Goal: Task Accomplishment & Management: Contribute content

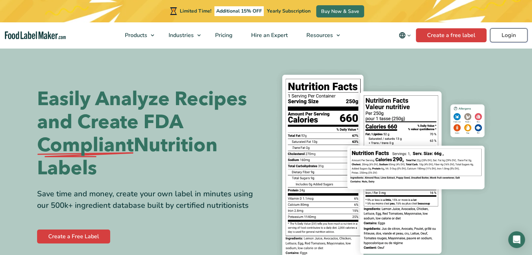
click at [512, 30] on link "Login" at bounding box center [508, 35] width 37 height 14
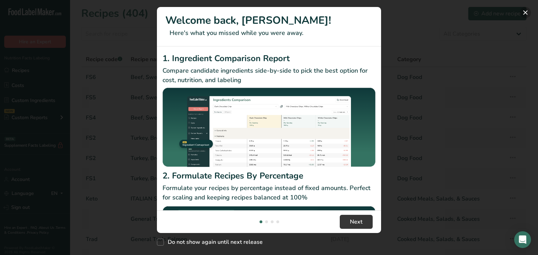
click at [527, 12] on button "New Features" at bounding box center [524, 12] width 11 height 11
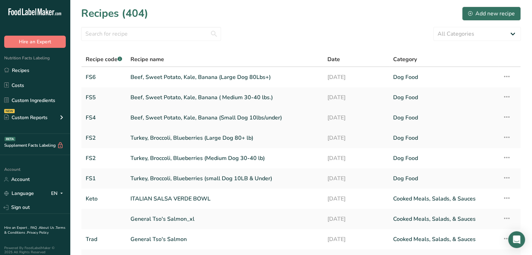
click at [193, 123] on link "Beef, Sweet Potato, Kale, Banana (Small Dog 10lbs/under)" at bounding box center [225, 118] width 189 height 15
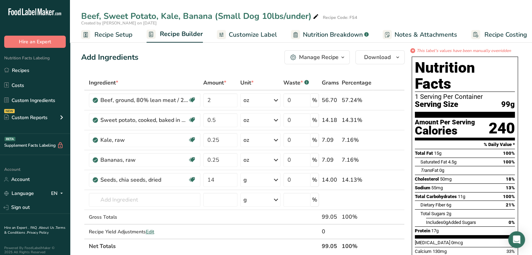
click at [127, 35] on span "Recipe Setup" at bounding box center [113, 34] width 38 height 9
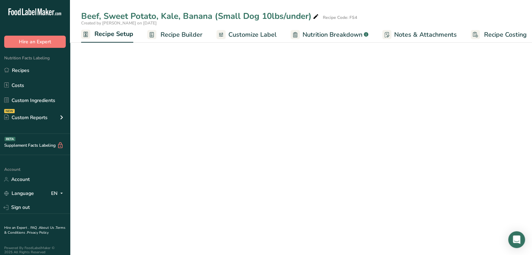
scroll to position [0, 2]
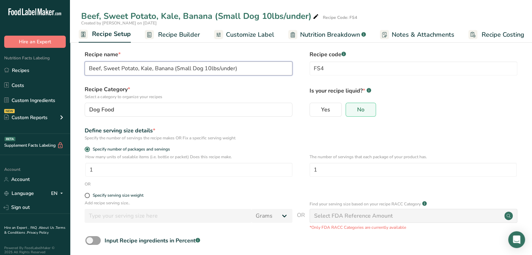
drag, startPoint x: 150, startPoint y: 69, endPoint x: 140, endPoint y: 70, distance: 10.3
click at [140, 70] on input "Beef, Sweet Potato, Kale, Banana (Small Dog 10lbs/under)" at bounding box center [189, 69] width 208 height 14
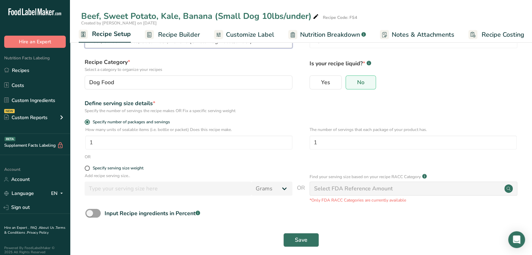
scroll to position [35, 0]
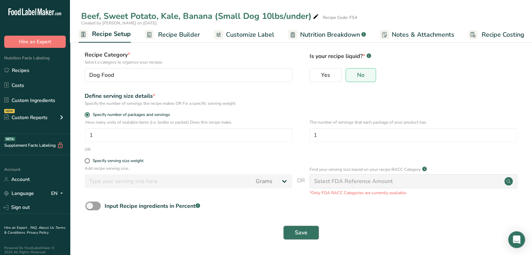
type input "Beef, Sweet Potato, Cucumber, Banana (Small Dog 10lbs/under)"
click at [300, 233] on span "Save" at bounding box center [301, 233] width 13 height 8
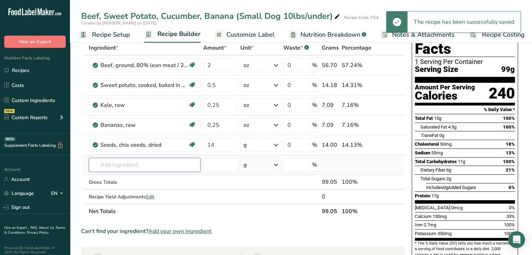
click at [113, 169] on input "text" at bounding box center [145, 165] width 112 height 14
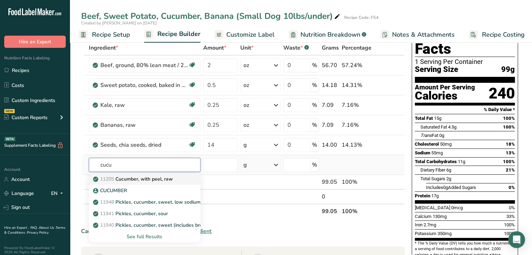
type input "cucu"
click at [145, 177] on p "11205 Cucumber, with peel, raw" at bounding box center [133, 179] width 78 height 7
type input "Cucumber, with peel, raw"
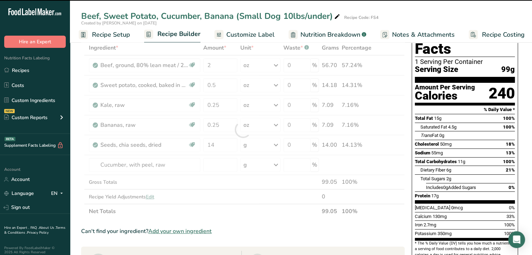
type input "0"
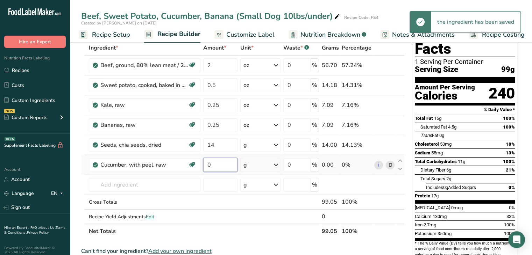
drag, startPoint x: 227, startPoint y: 165, endPoint x: 216, endPoint y: 166, distance: 10.9
click at [216, 166] on input "0" at bounding box center [220, 165] width 35 height 14
click at [181, 164] on tr "Cucumber, with peel, raw Dairy free Gluten free Vegan Vegetarian Soy free 0 g P…" at bounding box center [243, 165] width 323 height 20
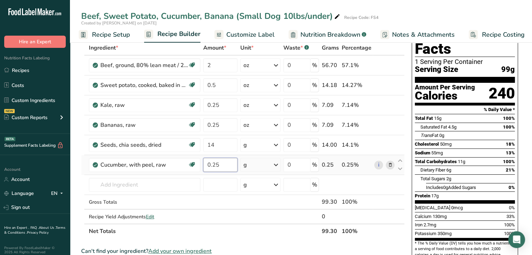
type input "0.25"
click at [277, 165] on div "Ingredient * Amount * Unit * Waste * .a-a{fill:#347362;}.b-a{fill:#fff;} Grams …" at bounding box center [243, 140] width 324 height 198
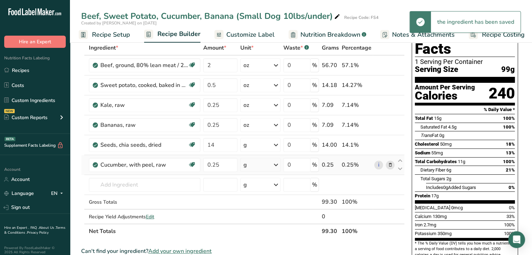
click at [276, 166] on icon at bounding box center [276, 165] width 8 height 13
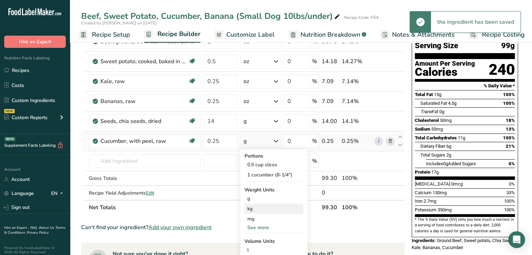
scroll to position [70, 0]
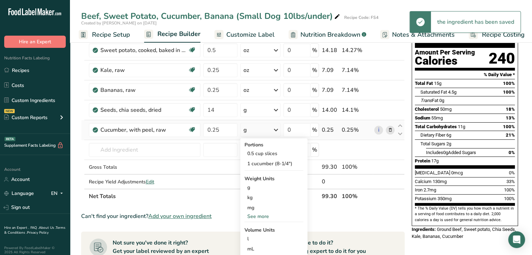
click at [257, 217] on div "See more" at bounding box center [274, 216] width 59 height 7
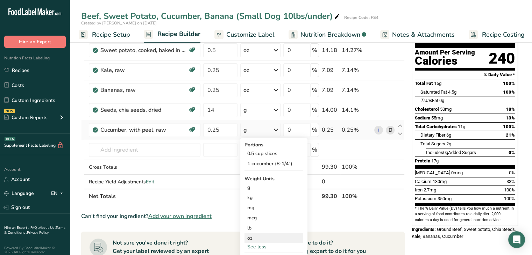
click at [256, 238] on div "oz" at bounding box center [274, 238] width 59 height 10
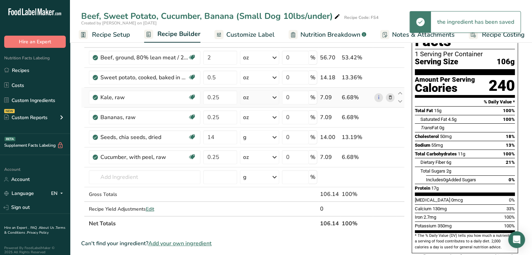
scroll to position [35, 0]
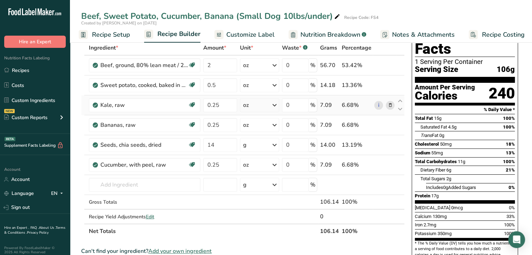
click at [391, 106] on icon at bounding box center [390, 105] width 5 height 7
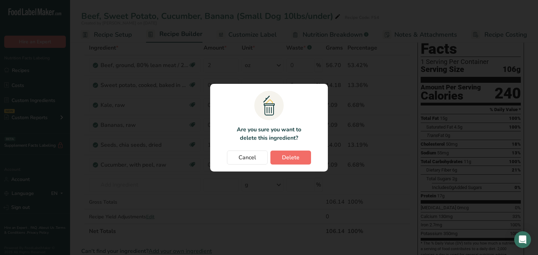
click at [298, 148] on section ".a{fill:#f5f3ed;}.b,.e{fill:#0f393a;}.c{fill:none;}.d{fill:#f2c549;}.e{stroke:r…" at bounding box center [269, 128] width 118 height 88
click at [299, 156] on button "Delete" at bounding box center [290, 158] width 41 height 14
type input "14"
type input "0.25"
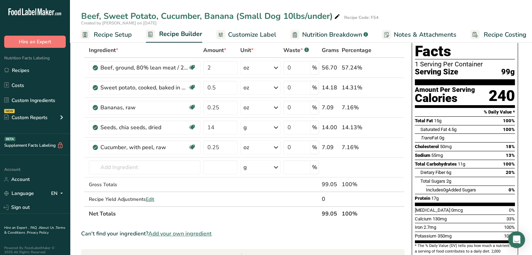
scroll to position [0, 0]
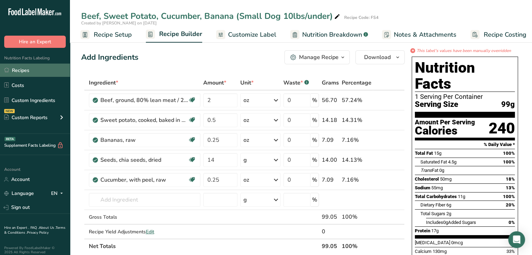
click at [25, 66] on link "Recipes" at bounding box center [35, 70] width 70 height 13
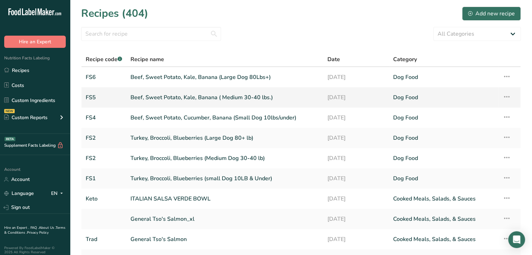
click at [192, 95] on link "Beef, Sweet Potato, Kale, Banana ( Medium 30-40 lbs.)" at bounding box center [225, 97] width 189 height 15
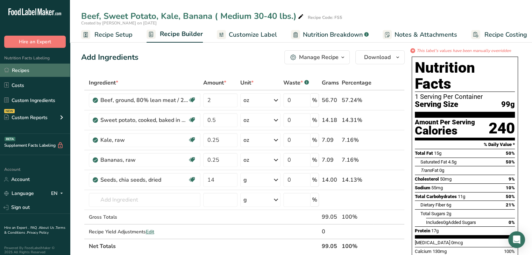
click at [22, 71] on link "Recipes" at bounding box center [35, 70] width 70 height 13
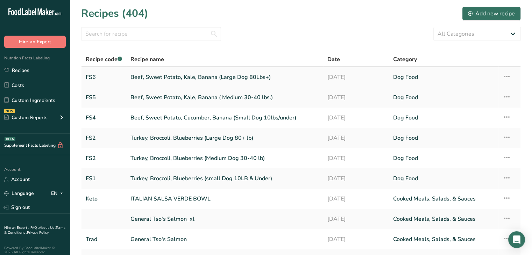
click at [219, 77] on link "Beef, Sweet Potato, Kale, Banana (Large Dog 80Lbs+)" at bounding box center [225, 77] width 189 height 15
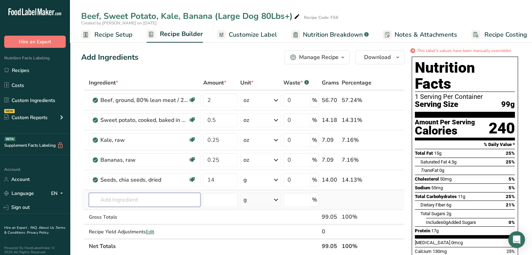
click at [114, 201] on input "text" at bounding box center [145, 200] width 112 height 14
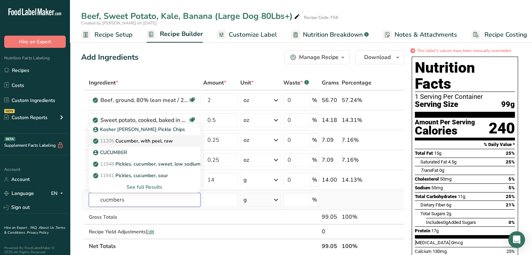
type input "cucmbers"
click at [144, 138] on p "11205 Cucumber, with peel, raw" at bounding box center [133, 141] width 78 height 7
type input "Cucumber, with peel, raw"
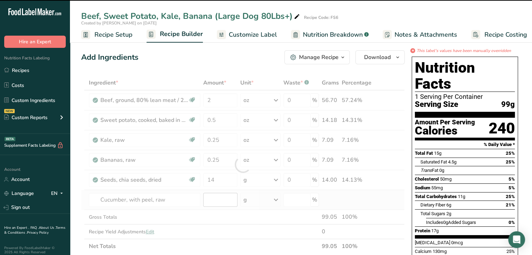
type input "0"
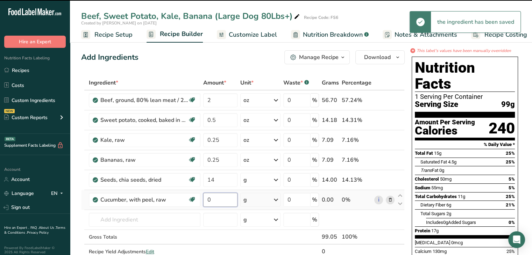
click at [215, 201] on input "0" at bounding box center [220, 200] width 35 height 14
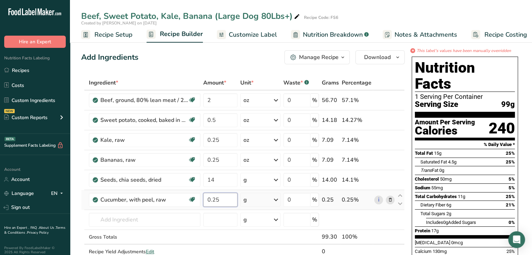
type input "0.25"
click at [279, 199] on div "Ingredient * Amount * Unit * Waste * .a-a{fill:#347362;}.b-a{fill:#fff;} Grams …" at bounding box center [243, 175] width 324 height 198
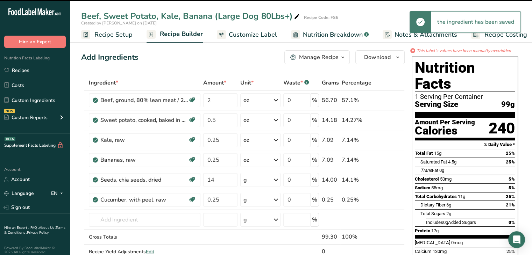
click at [276, 199] on icon at bounding box center [276, 200] width 8 height 13
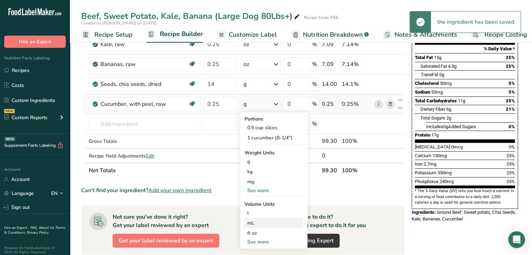
scroll to position [105, 0]
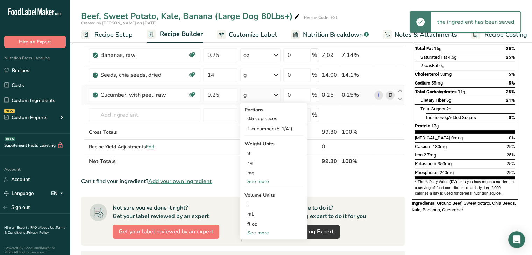
click at [260, 178] on div "See more" at bounding box center [274, 181] width 59 height 7
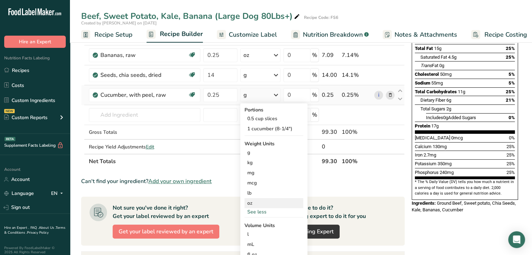
click at [251, 205] on div "oz" at bounding box center [274, 203] width 59 height 10
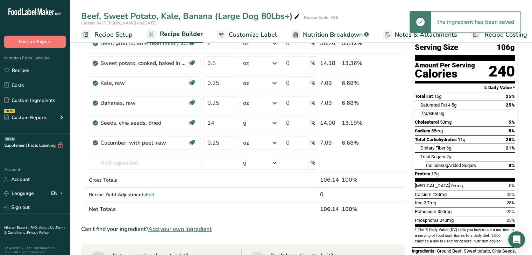
scroll to position [0, 0]
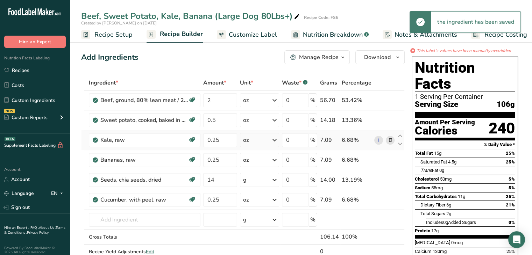
click at [391, 137] on icon at bounding box center [390, 140] width 5 height 7
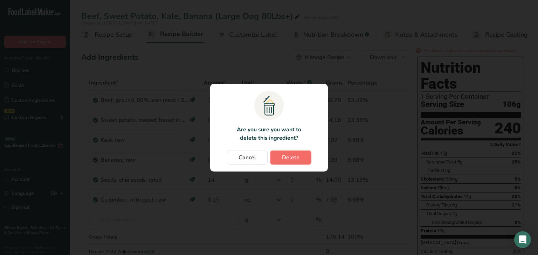
click at [299, 156] on button "Delete" at bounding box center [290, 158] width 41 height 14
type input "14"
type input "0.25"
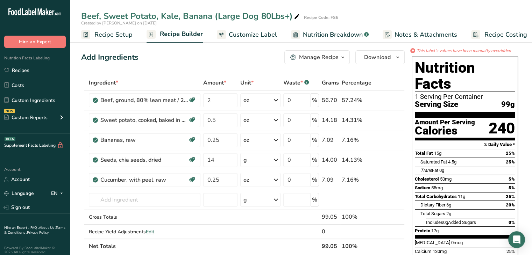
click at [107, 31] on span "Recipe Setup" at bounding box center [113, 34] width 38 height 9
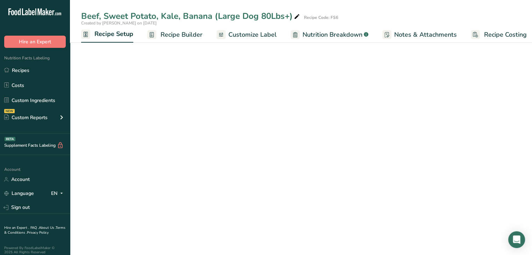
scroll to position [0, 2]
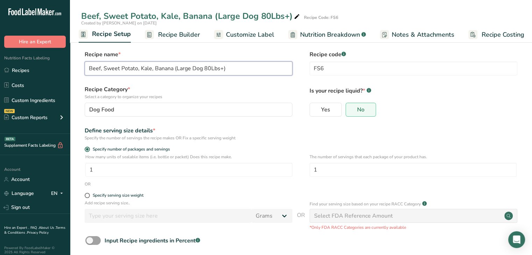
click at [147, 70] on input "Beef, Sweet Potato, Kale, Banana (Large Dog 80Lbs+)" at bounding box center [189, 69] width 208 height 14
drag, startPoint x: 150, startPoint y: 68, endPoint x: 140, endPoint y: 69, distance: 10.2
click at [140, 69] on input "Beef, Sweet Potato, Kale, Banana (Large Dog 80Lbs+)" at bounding box center [189, 69] width 208 height 14
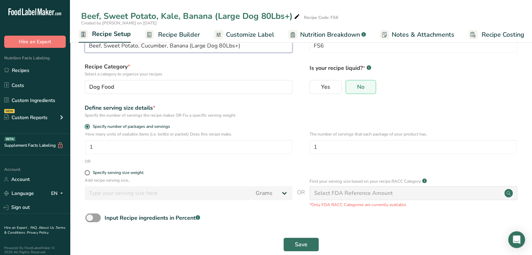
scroll to position [35, 0]
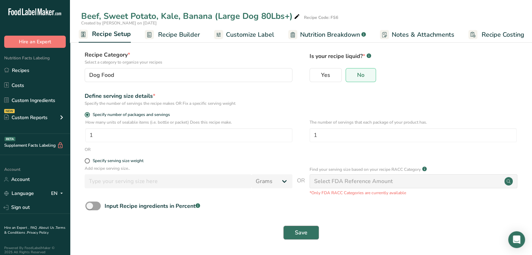
type input "Beef, Sweet Potato, Cucumber, Banana (Large Dog 80Lbs+)"
click at [304, 233] on span "Save" at bounding box center [301, 233] width 13 height 8
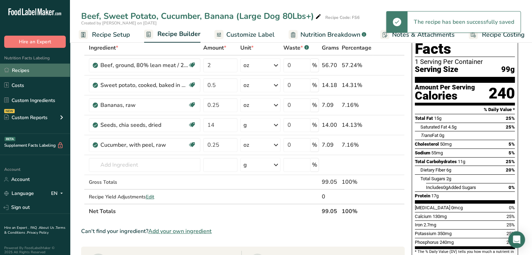
click at [30, 65] on link "Recipes" at bounding box center [35, 70] width 70 height 13
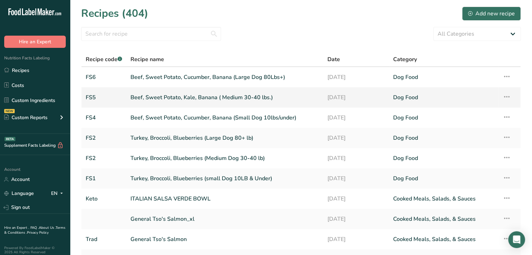
click at [190, 93] on link "Beef, Sweet Potato, Kale, Banana ( Medium 30-40 lbs.)" at bounding box center [225, 97] width 189 height 15
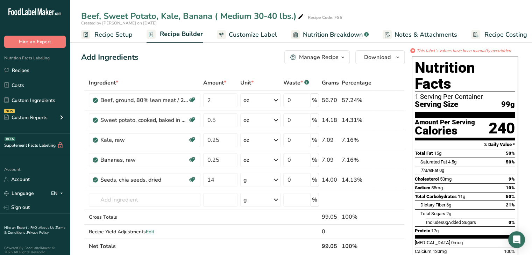
click at [176, 17] on div "Beef, Sweet Potato, Kale, Banana ( Medium 30-40 lbs.)" at bounding box center [193, 16] width 224 height 13
click at [119, 33] on span "Recipe Setup" at bounding box center [113, 34] width 38 height 9
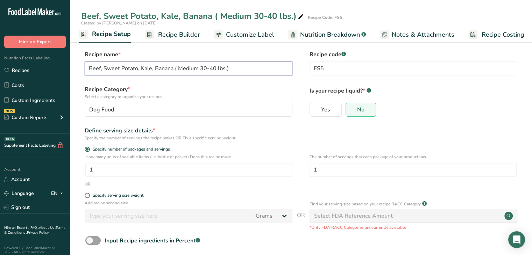
drag, startPoint x: 150, startPoint y: 68, endPoint x: 140, endPoint y: 72, distance: 10.7
click at [140, 72] on input "Beef, Sweet Potato, Kale, Banana ( Medium 30-40 lbs.)" at bounding box center [189, 69] width 208 height 14
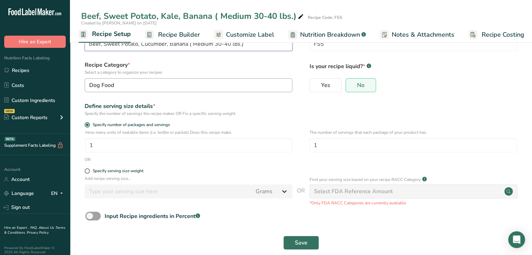
scroll to position [35, 0]
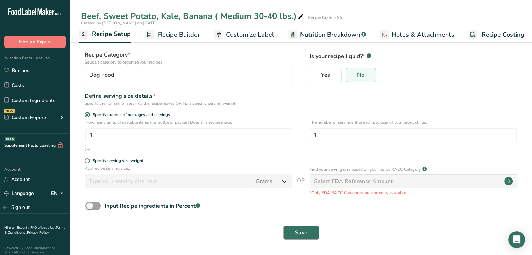
type input "Beef, Sweet Potato, Cucumber, Banana ( Medium 30-40 lbs.)"
click at [297, 230] on span "Save" at bounding box center [301, 233] width 13 height 8
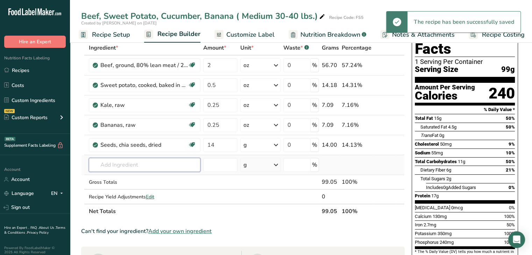
click at [114, 166] on input "text" at bounding box center [145, 165] width 112 height 14
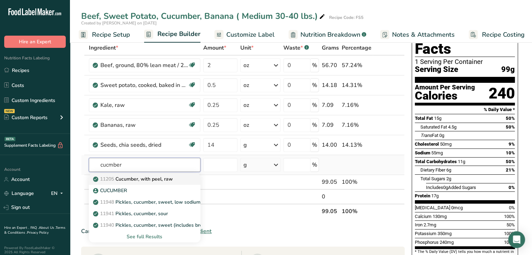
type input "cucmber"
click at [132, 180] on p "11205 Cucumber, with peel, raw" at bounding box center [133, 179] width 78 height 7
type input "Cucumber, with peel, raw"
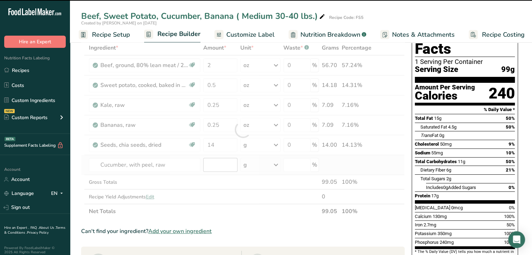
type input "0"
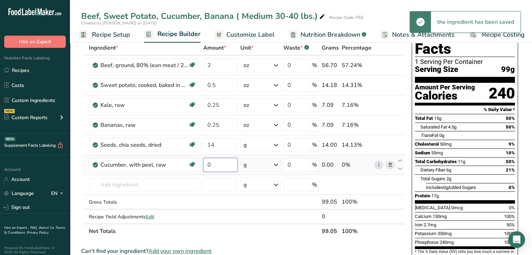
click at [220, 165] on input "0" at bounding box center [220, 165] width 35 height 14
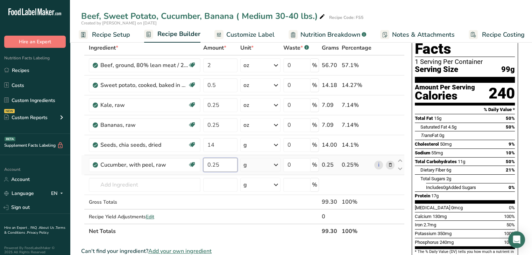
type input "0.25"
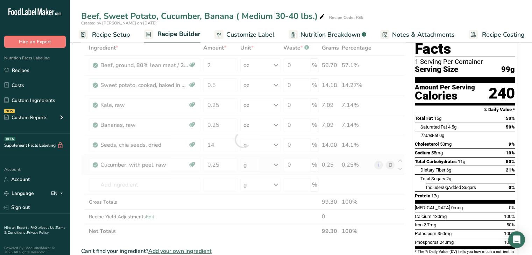
click at [277, 164] on div "Ingredient * Amount * Unit * Waste * .a-a{fill:#347362;}.b-a{fill:#fff;} Grams …" at bounding box center [243, 140] width 324 height 198
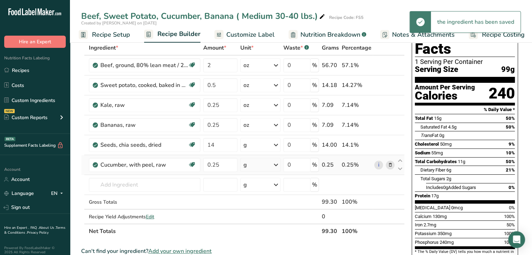
click at [276, 165] on icon at bounding box center [276, 165] width 8 height 13
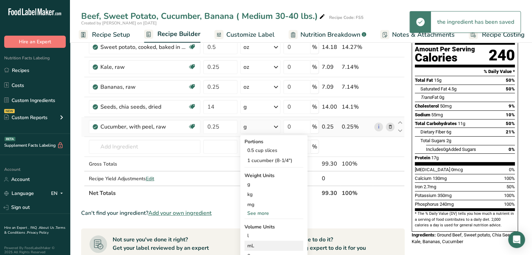
scroll to position [105, 0]
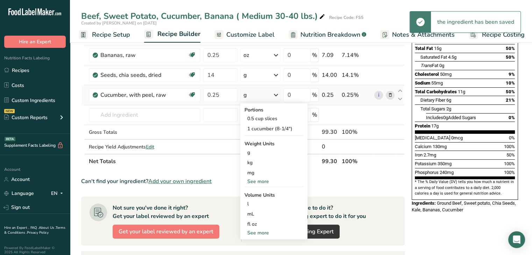
click at [264, 181] on div "See more" at bounding box center [274, 181] width 59 height 7
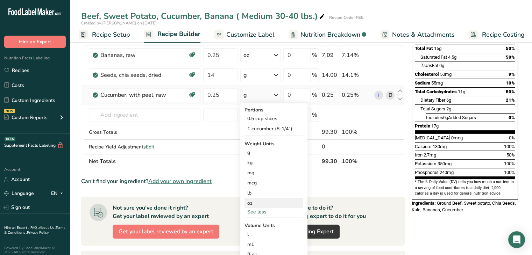
click at [254, 206] on div "oz" at bounding box center [274, 203] width 59 height 10
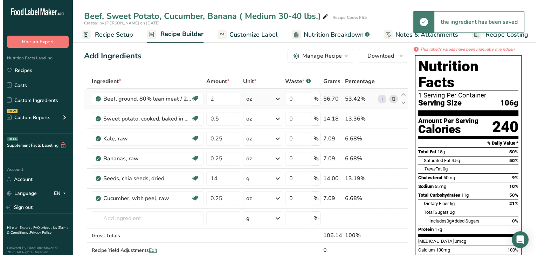
scroll to position [0, 0]
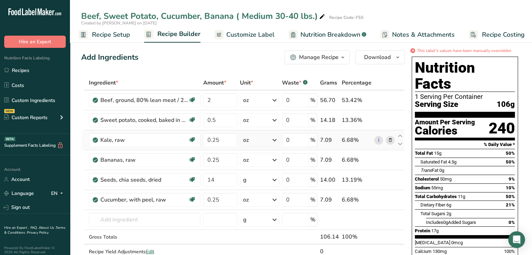
click at [391, 138] on icon at bounding box center [390, 140] width 5 height 7
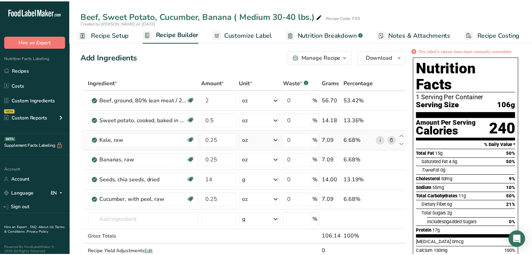
scroll to position [0, 1]
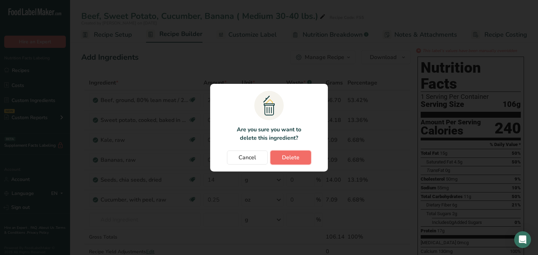
click at [282, 159] on span "Delete" at bounding box center [290, 158] width 17 height 8
type input "14"
type input "0.25"
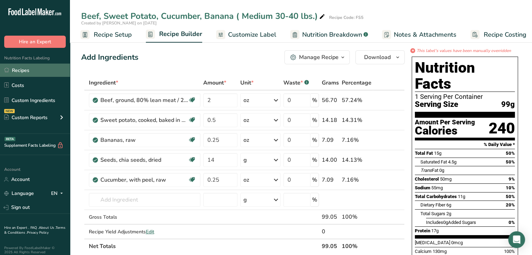
click at [39, 73] on link "Recipes" at bounding box center [35, 70] width 70 height 13
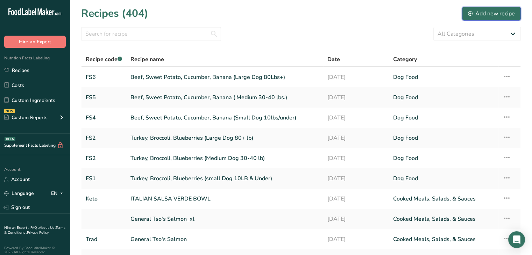
click at [500, 12] on div "Add new recipe" at bounding box center [491, 13] width 47 height 8
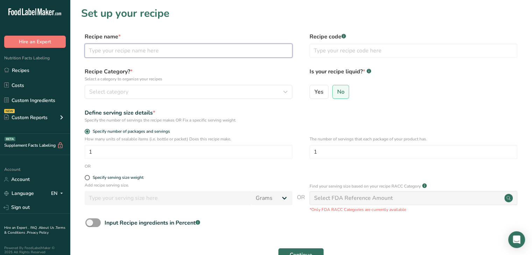
click at [130, 55] on input "text" at bounding box center [189, 51] width 208 height 14
click at [189, 49] on input "seafood, squash, white rice, apples" at bounding box center [189, 51] width 208 height 14
type input "seafood, squash, white rice, apples"
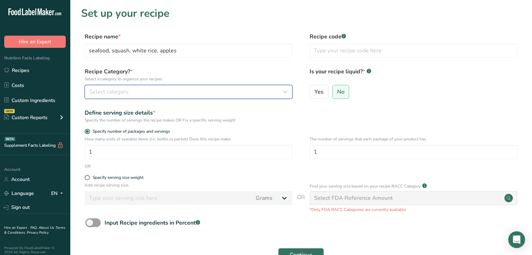
click at [163, 89] on div "Select category" at bounding box center [186, 92] width 195 height 8
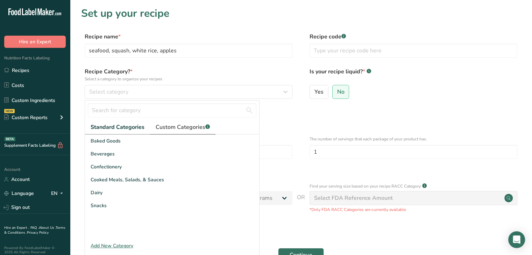
click at [193, 128] on span "Custom Categories .a-a{fill:#347362;}.b-a{fill:#fff;}" at bounding box center [183, 127] width 54 height 8
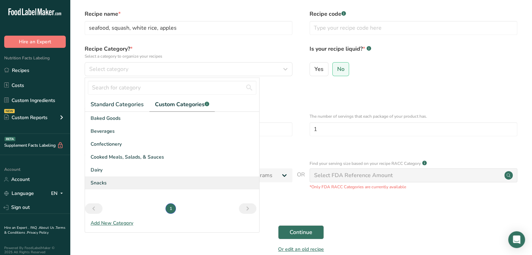
scroll to position [35, 0]
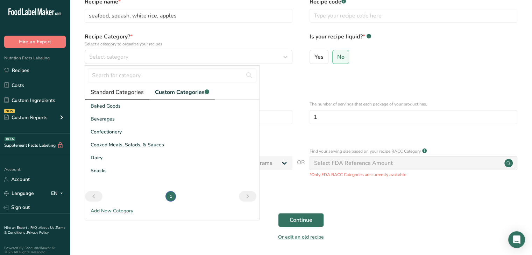
click at [140, 92] on span "Standard Categories" at bounding box center [117, 92] width 53 height 8
click at [200, 87] on link "Custom Categories .a-a{fill:#347362;}.b-a{fill:#fff;}" at bounding box center [182, 92] width 65 height 14
click at [216, 154] on div "Dairy" at bounding box center [172, 158] width 174 height 13
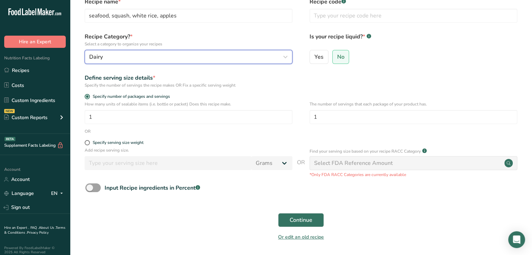
click at [194, 58] on div "Dairy" at bounding box center [186, 57] width 195 height 8
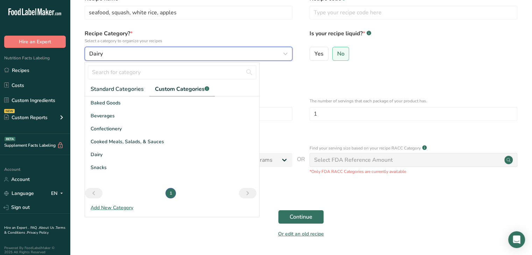
scroll to position [0, 0]
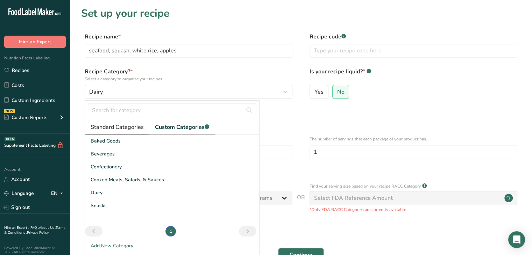
click at [131, 128] on span "Standard Categories" at bounding box center [117, 127] width 53 height 8
click at [126, 245] on div "Add New Category" at bounding box center [172, 246] width 174 height 7
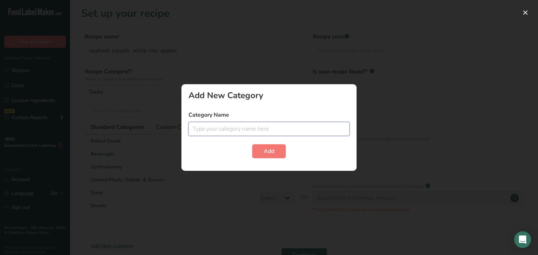
click at [231, 131] on input "text" at bounding box center [268, 129] width 161 height 14
type input "Dog Food"
click at [282, 148] on button "Add" at bounding box center [269, 152] width 34 height 14
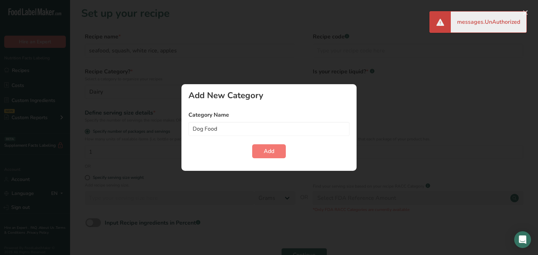
click at [491, 26] on div "messages.UnAuthorized" at bounding box center [488, 22] width 76 height 21
drag, startPoint x: 278, startPoint y: 165, endPoint x: 283, endPoint y: 157, distance: 9.6
click at [280, 163] on div "Add New Category Category Name Dog Food Add" at bounding box center [268, 127] width 175 height 87
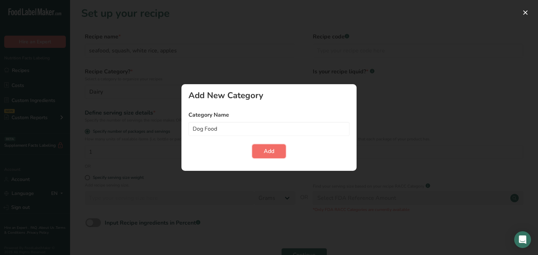
click at [282, 153] on button "Add" at bounding box center [269, 152] width 34 height 14
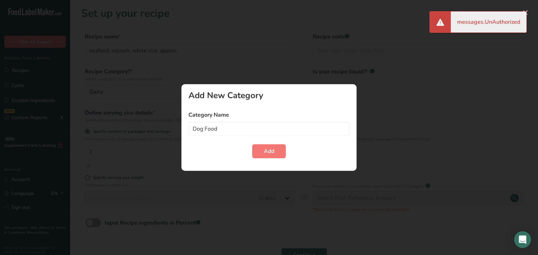
click at [447, 58] on div at bounding box center [269, 127] width 538 height 255
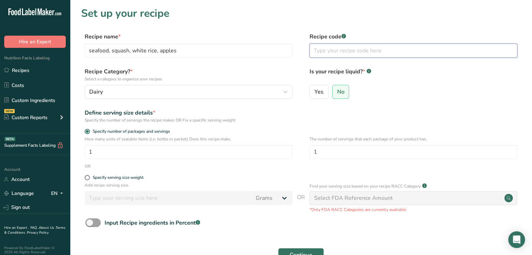
click at [339, 49] on input "text" at bounding box center [414, 51] width 208 height 14
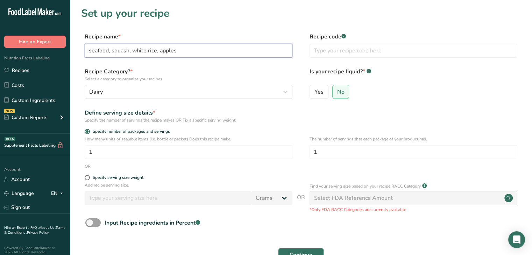
click at [175, 46] on input "seafood, squash, white rice, apples" at bounding box center [189, 51] width 208 height 14
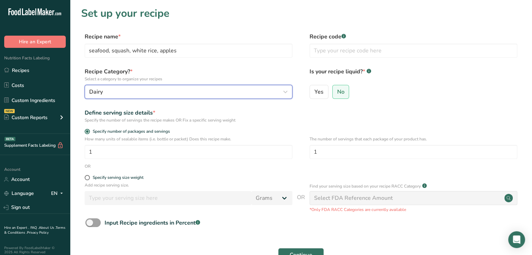
drag, startPoint x: 129, startPoint y: 91, endPoint x: 136, endPoint y: 90, distance: 6.8
click at [129, 91] on div "Dairy" at bounding box center [186, 92] width 195 height 8
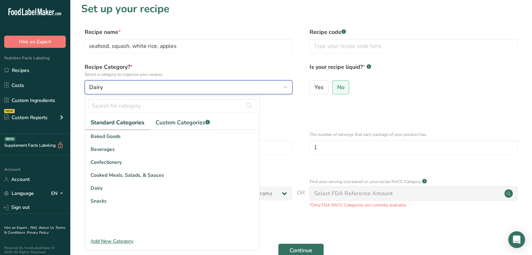
scroll to position [35, 0]
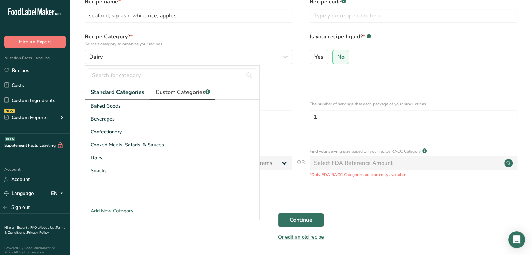
click at [193, 91] on span "Custom Categories .a-a{fill:#347362;}.b-a{fill:#fff;}" at bounding box center [183, 92] width 54 height 8
click at [169, 201] on li "1" at bounding box center [170, 196] width 13 height 10
drag, startPoint x: 171, startPoint y: 194, endPoint x: 169, endPoint y: 198, distance: 5.3
click at [171, 195] on li "1" at bounding box center [170, 196] width 13 height 10
click at [127, 211] on div "Add New Category" at bounding box center [172, 211] width 174 height 7
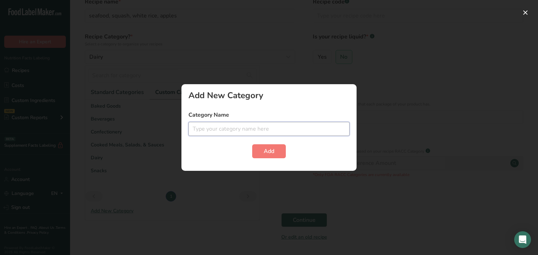
click at [223, 126] on input "text" at bounding box center [268, 129] width 161 height 14
type input "Dog Food"
click at [252, 145] on button "Add" at bounding box center [269, 152] width 34 height 14
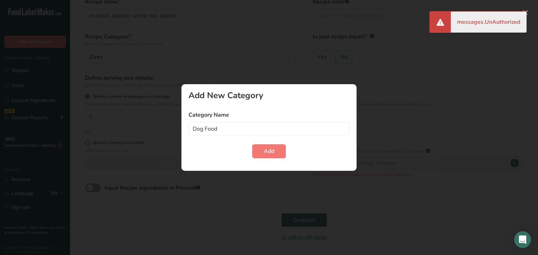
click at [472, 12] on div "messages.UnAuthorized" at bounding box center [488, 22] width 76 height 21
click at [473, 23] on div "messages.UnAuthorized" at bounding box center [488, 22] width 76 height 21
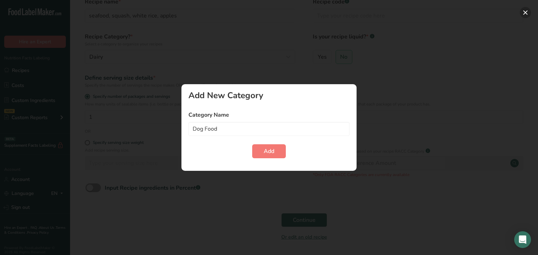
click at [525, 10] on button "button" at bounding box center [524, 12] width 11 height 11
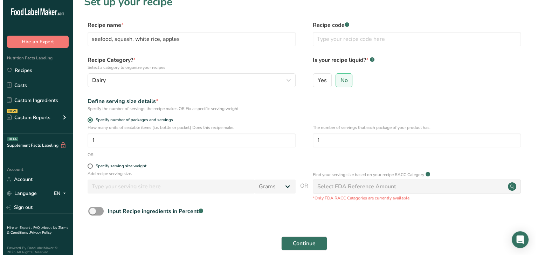
scroll to position [0, 0]
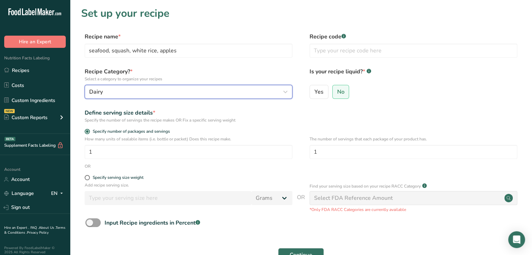
drag, startPoint x: 137, startPoint y: 95, endPoint x: 161, endPoint y: 90, distance: 24.1
click at [139, 94] on div "Dairy" at bounding box center [186, 92] width 195 height 8
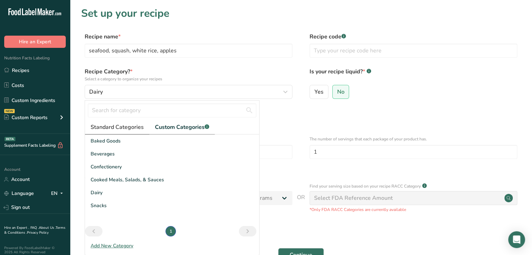
click at [113, 128] on span "Standard Categories" at bounding box center [117, 127] width 53 height 8
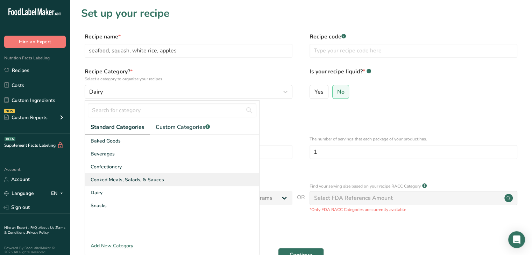
click at [125, 179] on span "Cooked Meals, Salads, & Sauces" at bounding box center [127, 179] width 73 height 7
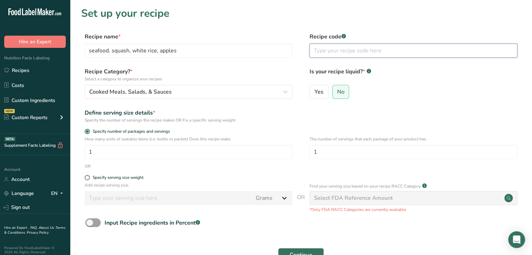
click at [335, 55] on input "text" at bounding box center [414, 51] width 208 height 14
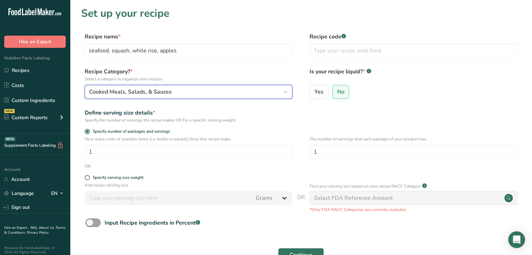
click at [287, 93] on icon "button" at bounding box center [285, 92] width 8 height 13
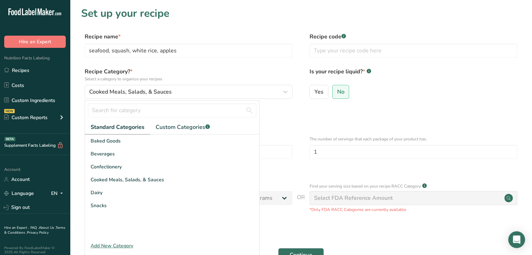
click at [124, 245] on div "Add New Category" at bounding box center [172, 246] width 174 height 7
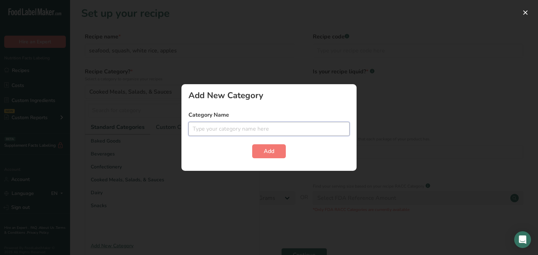
click at [220, 128] on input "text" at bounding box center [268, 129] width 161 height 14
type input "fish"
click at [276, 149] on button "Add" at bounding box center [269, 152] width 34 height 14
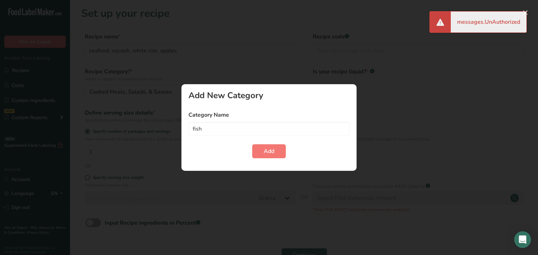
click at [260, 159] on div "Add New Category Category Name fish Add" at bounding box center [268, 127] width 175 height 87
click at [283, 143] on form "Category Name fish Add" at bounding box center [268, 135] width 161 height 48
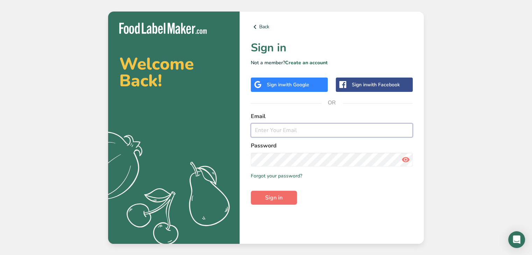
type input "[PERSON_NAME][EMAIL_ADDRESS][DOMAIN_NAME]"
click at [288, 198] on button "Sign in" at bounding box center [274, 198] width 46 height 14
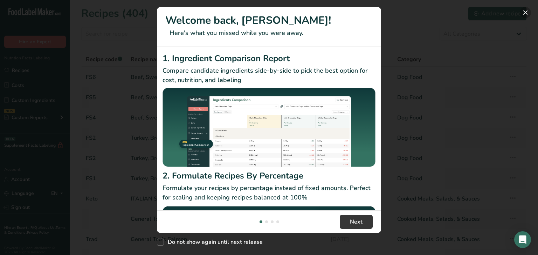
click at [526, 14] on button "New Features" at bounding box center [524, 12] width 11 height 11
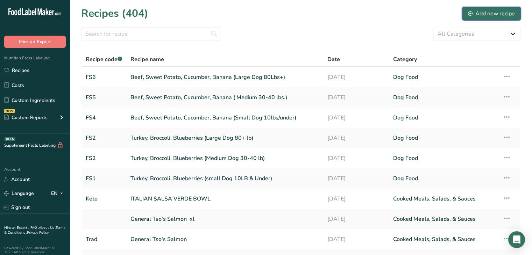
click at [477, 11] on div "Add new recipe" at bounding box center [491, 13] width 47 height 8
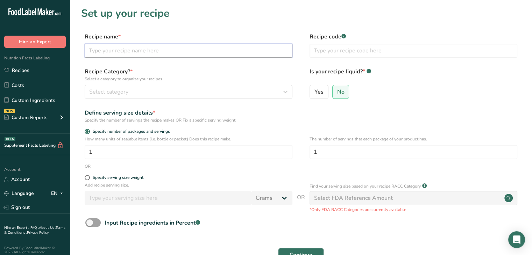
click at [117, 54] on input "text" at bounding box center [189, 51] width 208 height 14
type input "Fish, Rice, Squash, Apples"
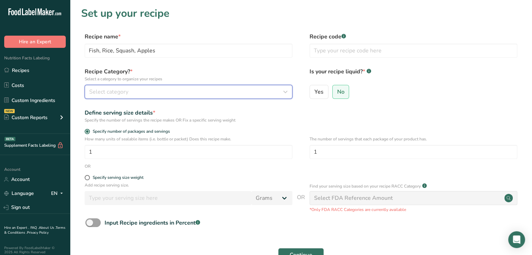
click at [174, 92] on div "Select category" at bounding box center [186, 92] width 195 height 8
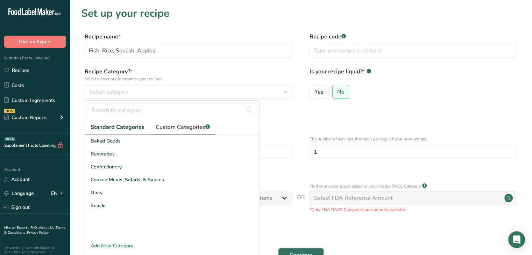
click at [186, 124] on span "Custom Categories .a-a{fill:#347362;}.b-a{fill:#fff;}" at bounding box center [183, 127] width 54 height 8
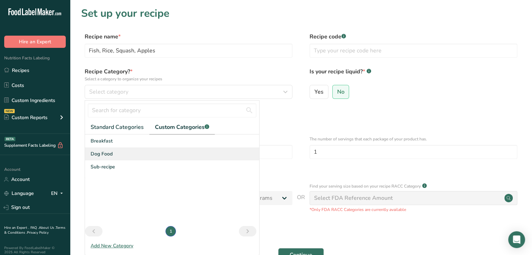
click at [111, 155] on span "Dog Food" at bounding box center [102, 153] width 22 height 7
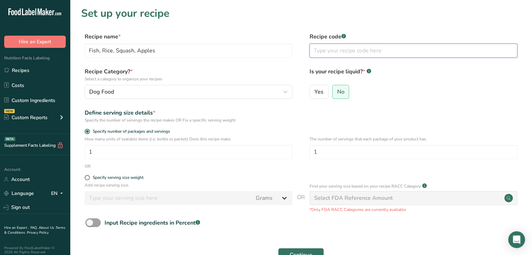
click at [326, 47] on input "text" at bounding box center [414, 51] width 208 height 14
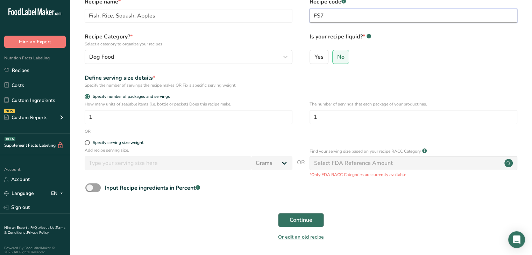
type input "FS7"
click at [313, 220] on button "Continue" at bounding box center [301, 220] width 46 height 14
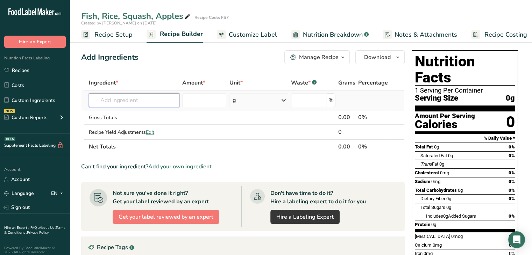
click at [113, 101] on input "text" at bounding box center [134, 100] width 91 height 14
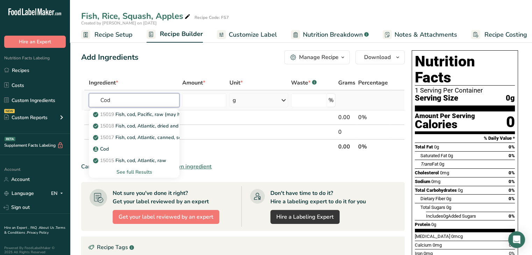
type input "Cod"
click at [144, 170] on div "See full Results" at bounding box center [133, 172] width 79 height 7
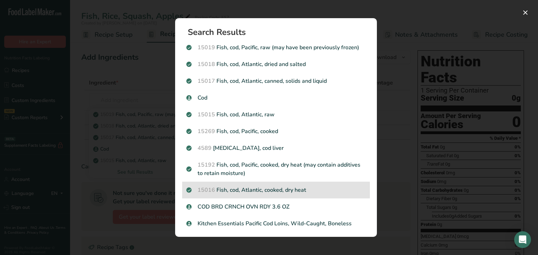
click at [243, 192] on p "15016 Fish, cod, Atlantic, cooked, dry heat" at bounding box center [275, 190] width 179 height 8
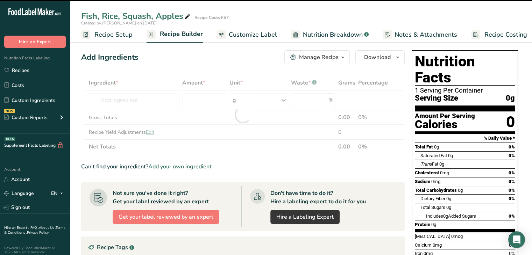
type input "0"
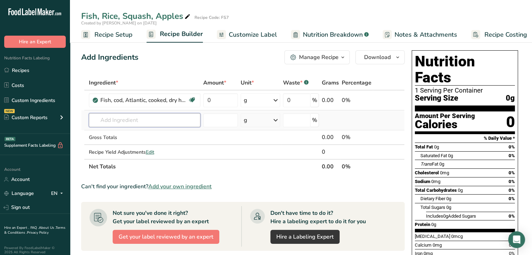
click at [114, 125] on input "text" at bounding box center [145, 120] width 112 height 14
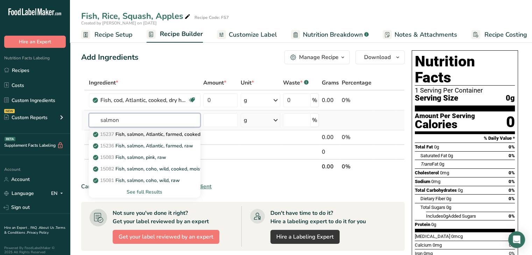
type input "salmon"
click at [186, 132] on p "15237 Fish, salmon, Atlantic, farmed, cooked, dry heat" at bounding box center [157, 134] width 127 height 7
type input "Fish, salmon, Atlantic, farmed, cooked, dry heat"
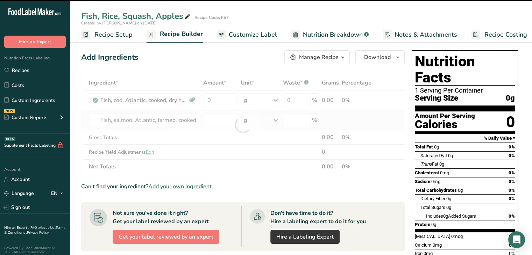
type input "0"
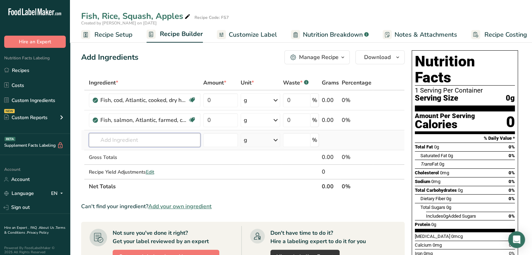
click at [111, 140] on input "text" at bounding box center [145, 140] width 112 height 14
type input "w"
type input "jasmine"
click at [124, 163] on p "[PERSON_NAME]" at bounding box center [116, 165] width 45 height 7
type input "[PERSON_NAME]"
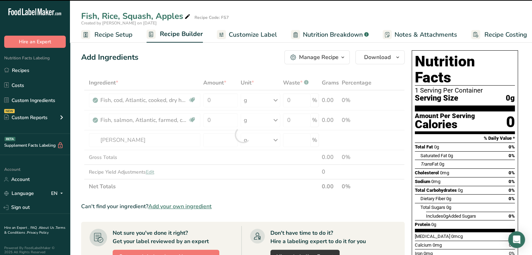
type input "0"
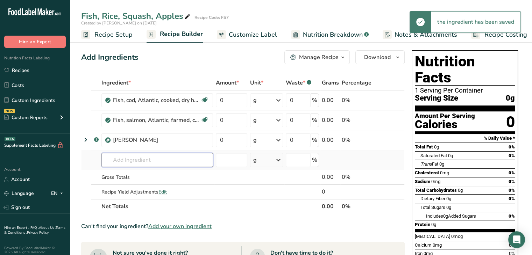
click at [118, 159] on input "text" at bounding box center [157, 160] width 112 height 14
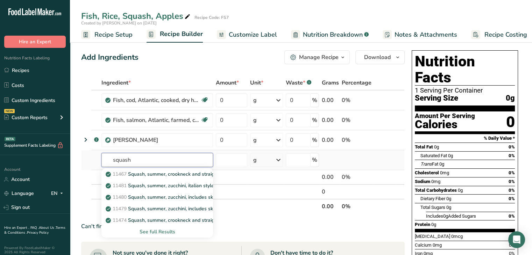
type input "squash"
click at [170, 232] on div "See full Results" at bounding box center [157, 232] width 100 height 7
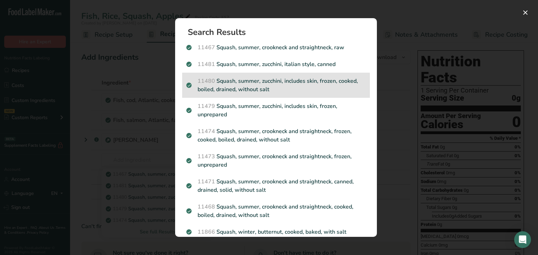
click at [274, 81] on p "11480 Squash, summer, zucchini, includes skin, frozen, cooked, boiled, drained,…" at bounding box center [275, 85] width 179 height 17
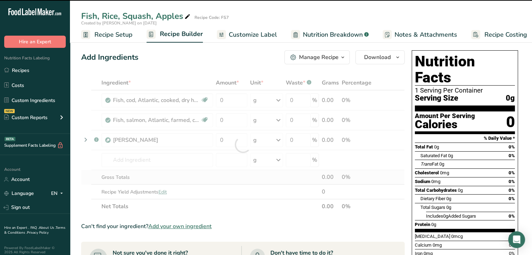
type input "0"
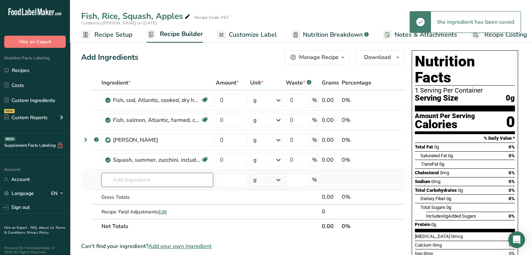
click at [132, 175] on input "text" at bounding box center [157, 180] width 112 height 14
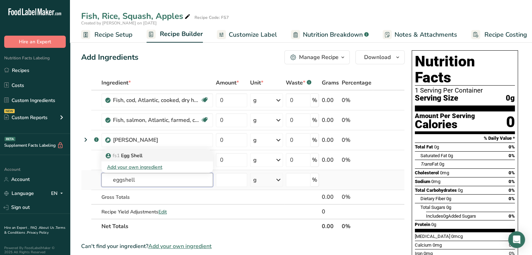
type input "eggshell"
click at [141, 155] on p "fs1 Egg Shell" at bounding box center [124, 155] width 35 height 7
type input "Egg Shell"
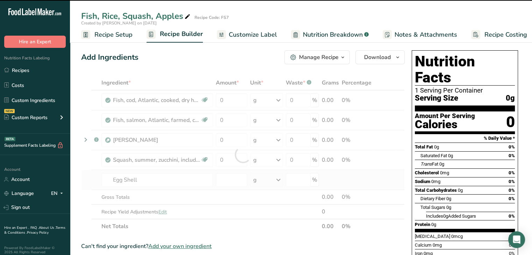
type input "0"
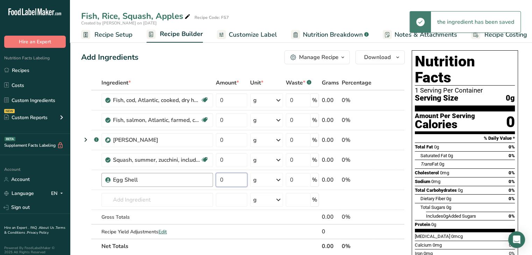
drag, startPoint x: 229, startPoint y: 181, endPoint x: 210, endPoint y: 181, distance: 18.2
click at [210, 181] on tr "Egg Shell 0 g Weight Units g kg mg See more Volume Units l Volume units require…" at bounding box center [243, 180] width 323 height 20
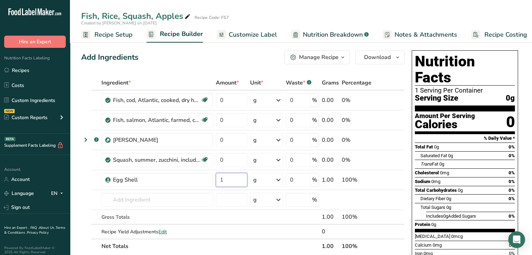
type input "1"
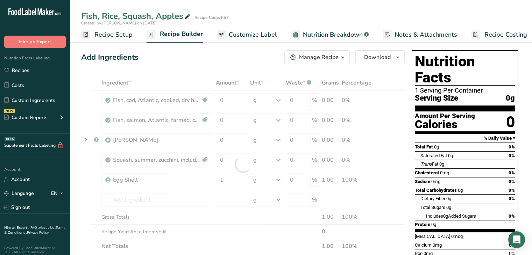
drag, startPoint x: 278, startPoint y: 59, endPoint x: 274, endPoint y: 59, distance: 3.5
click at [277, 59] on div "Add Ingredients Manage Recipe Delete Recipe Duplicate Recipe Scale Recipe Save …" at bounding box center [243, 57] width 324 height 14
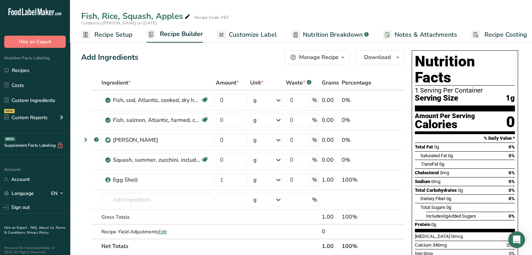
drag, startPoint x: 265, startPoint y: 37, endPoint x: 269, endPoint y: 37, distance: 4.2
click at [265, 37] on span "Customize Label" at bounding box center [253, 34] width 48 height 9
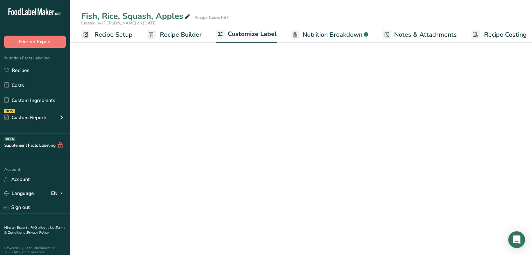
scroll to position [0, 6]
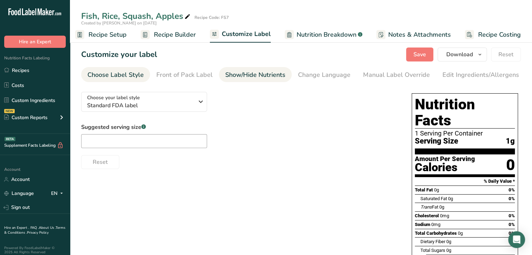
click at [258, 78] on div "Show/Hide Nutrients" at bounding box center [255, 74] width 60 height 9
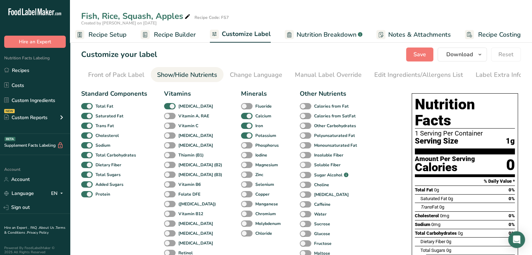
scroll to position [0, 69]
click at [241, 148] on span at bounding box center [247, 145] width 12 height 7
click at [241, 148] on input "Phosphorus" at bounding box center [243, 145] width 5 height 5
checkbox input "true"
click at [422, 58] on span "Save" at bounding box center [420, 54] width 13 height 8
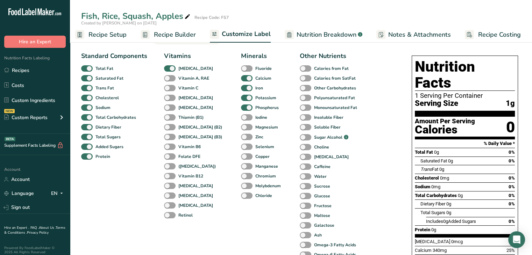
scroll to position [0, 0]
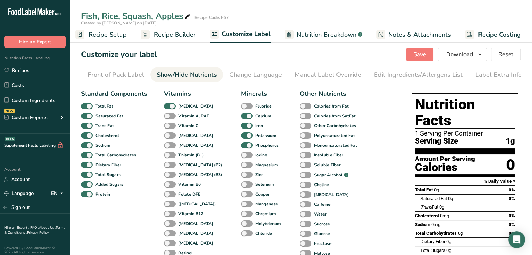
drag, startPoint x: 114, startPoint y: 36, endPoint x: 118, endPoint y: 32, distance: 5.0
click at [114, 36] on span "Recipe Setup" at bounding box center [108, 34] width 38 height 9
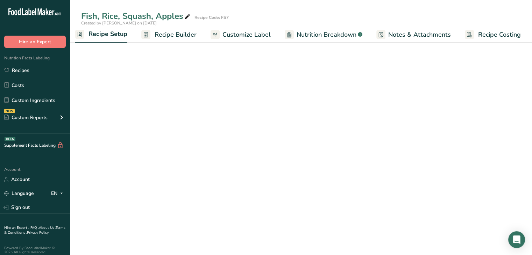
scroll to position [0, 2]
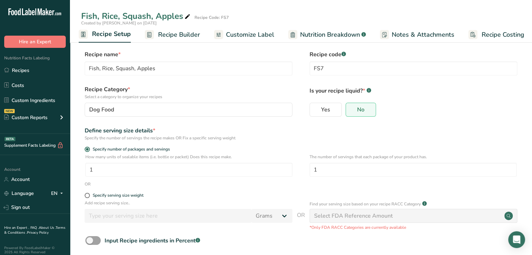
click at [183, 34] on span "Recipe Builder" at bounding box center [179, 34] width 42 height 9
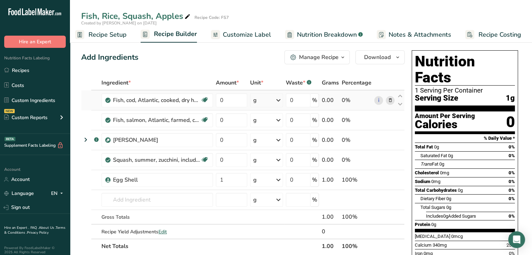
click at [278, 100] on icon at bounding box center [278, 100] width 8 height 13
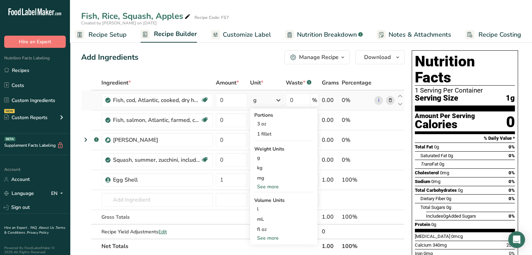
click at [272, 187] on div "See more" at bounding box center [283, 186] width 59 height 7
click at [263, 208] on div "oz" at bounding box center [283, 209] width 59 height 10
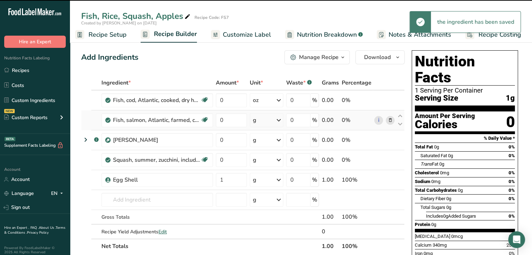
click at [280, 119] on icon at bounding box center [279, 120] width 8 height 13
click at [267, 207] on div "See more" at bounding box center [283, 206] width 59 height 7
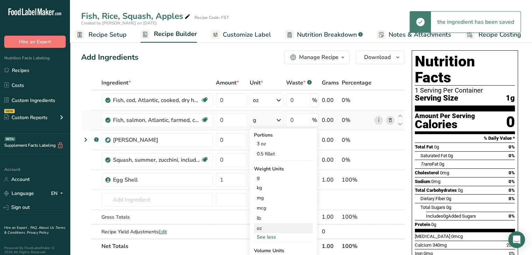
click at [262, 227] on div "oz" at bounding box center [283, 229] width 59 height 10
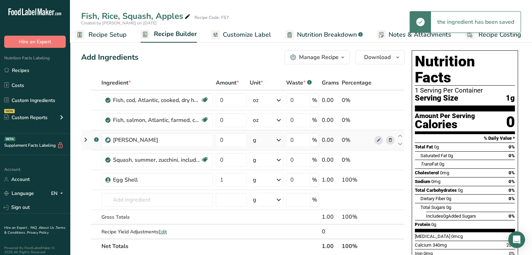
click at [283, 141] on div "g" at bounding box center [267, 140] width 34 height 14
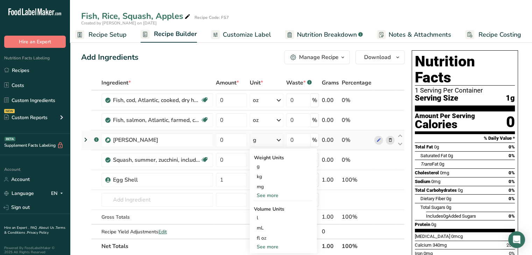
click at [266, 194] on div "See more" at bounding box center [283, 195] width 59 height 7
click at [261, 216] on div "oz" at bounding box center [283, 217] width 59 height 10
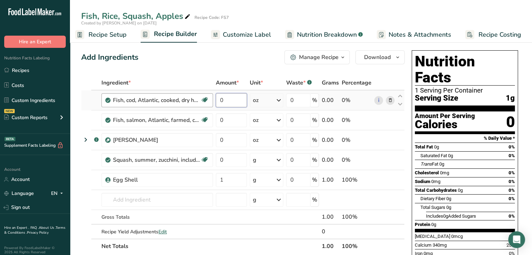
drag, startPoint x: 225, startPoint y: 98, endPoint x: 184, endPoint y: 98, distance: 41.0
click at [184, 98] on tr "Fish, cod, Atlantic, cooked, dry heat Source of Omega 3 Dairy free Gluten free …" at bounding box center [243, 101] width 323 height 20
type input "1"
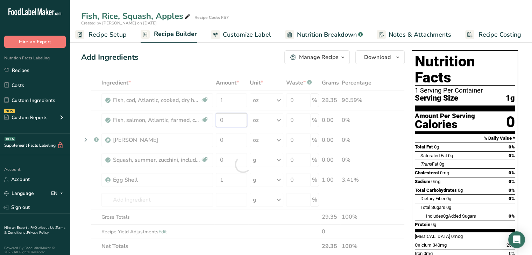
drag, startPoint x: 241, startPoint y: 119, endPoint x: 203, endPoint y: 120, distance: 37.8
click at [203, 120] on div "Ingredient * Amount * Unit * Waste * .a-a{fill:#347362;}.b-a{fill:#fff;} Grams …" at bounding box center [243, 165] width 324 height 178
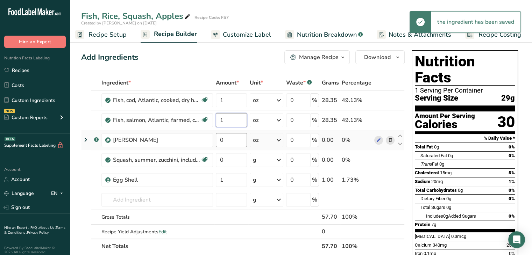
type input "1"
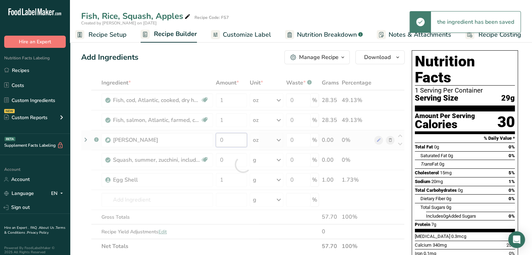
click at [231, 140] on div "Ingredient * Amount * Unit * Waste * .a-a{fill:#347362;}.b-a{fill:#fff;} Grams …" at bounding box center [243, 165] width 324 height 178
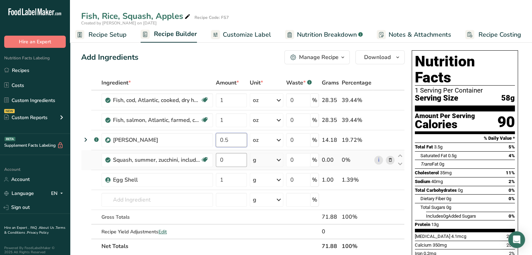
type input "0.5"
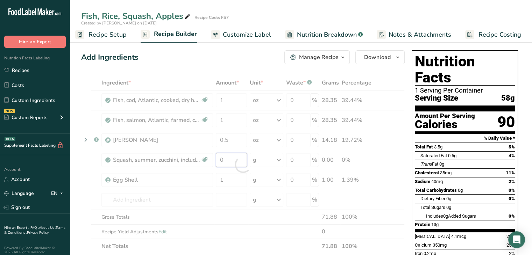
click at [232, 161] on div "Ingredient * Amount * Unit * Waste * .a-a{fill:#347362;}.b-a{fill:#fff;} Grams …" at bounding box center [243, 165] width 324 height 178
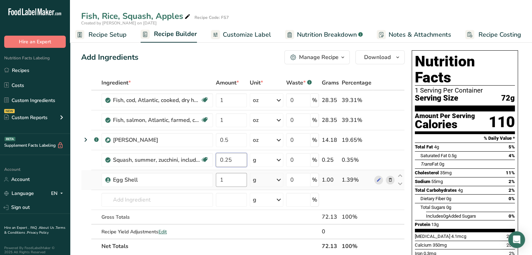
type input "0.25"
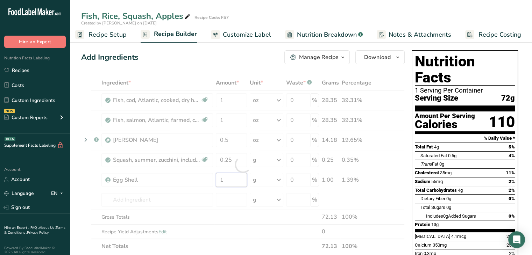
drag, startPoint x: 231, startPoint y: 181, endPoint x: 200, endPoint y: 181, distance: 30.8
click at [200, 181] on div "Ingredient * Amount * Unit * Waste * .a-a{fill:#347362;}.b-a{fill:#fff;} Grams …" at bounding box center [243, 165] width 324 height 178
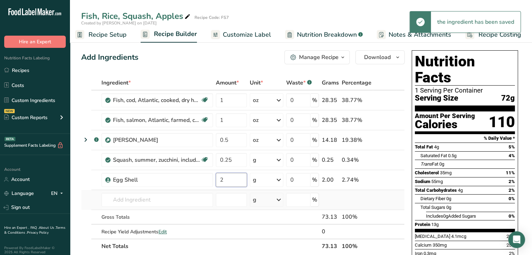
type input "2"
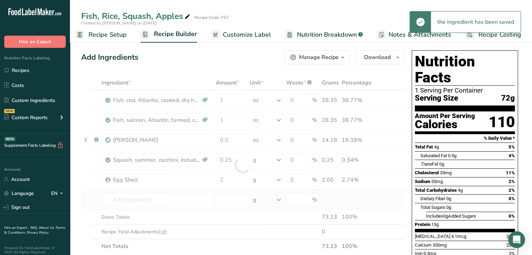
click at [385, 196] on div "Ingredient * Amount * Unit * Waste * .a-a{fill:#347362;}.b-a{fill:#fff;} Grams …" at bounding box center [243, 165] width 324 height 178
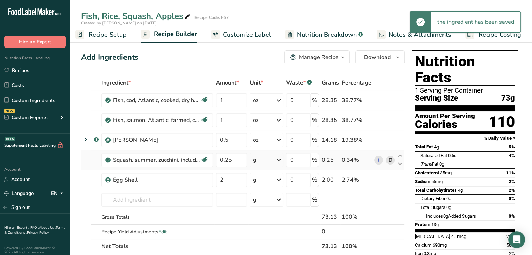
click at [280, 160] on icon at bounding box center [279, 160] width 8 height 13
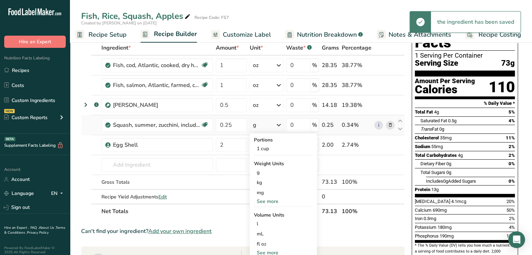
click at [272, 203] on div "See more" at bounding box center [283, 201] width 59 height 7
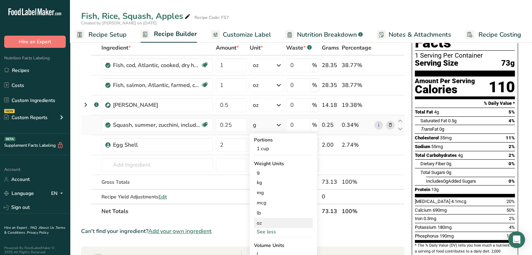
click at [266, 223] on div "oz" at bounding box center [283, 223] width 59 height 10
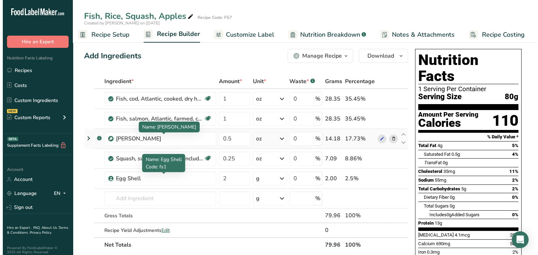
scroll to position [0, 0]
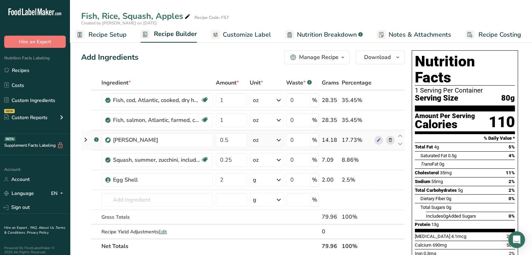
click at [390, 138] on icon at bounding box center [390, 140] width 5 height 7
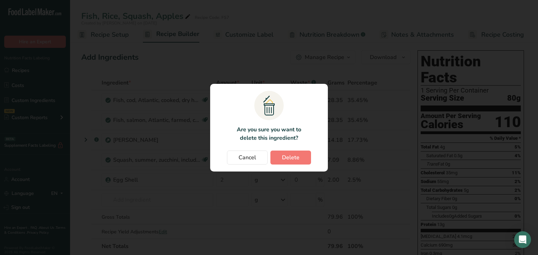
scroll to position [0, 1]
click at [298, 154] on span "Delete" at bounding box center [290, 158] width 17 height 8
type input "0.25"
type input "2"
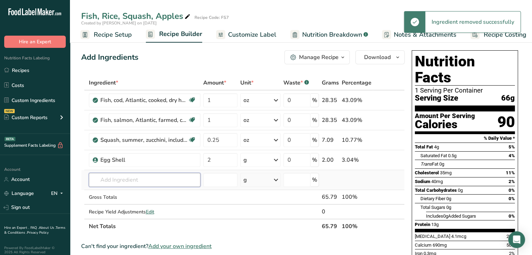
click at [127, 176] on input "text" at bounding box center [145, 180] width 112 height 14
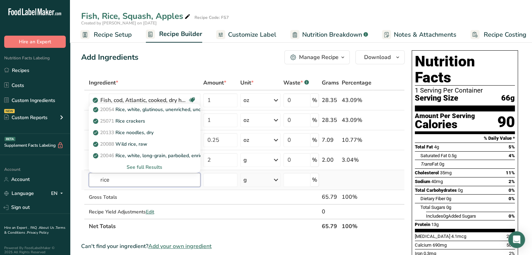
type input "rice"
click at [147, 166] on div "See full Results" at bounding box center [144, 167] width 100 height 7
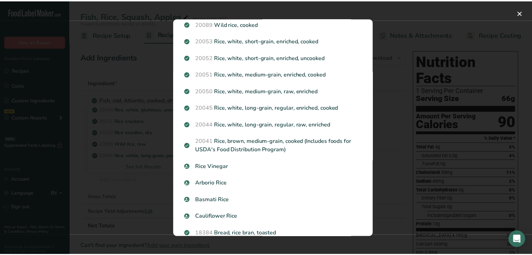
scroll to position [140, 0]
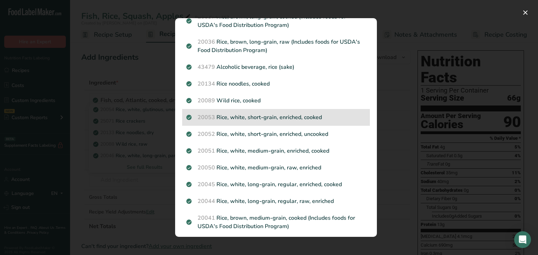
click at [300, 114] on p "20053 Rice, white, short-grain, enriched, cooked" at bounding box center [275, 117] width 179 height 8
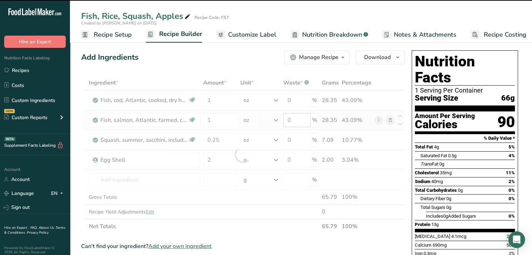
type input "0"
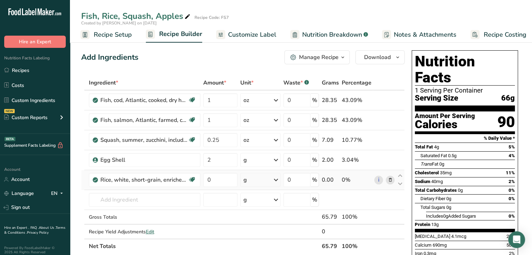
click at [280, 177] on icon at bounding box center [276, 180] width 8 height 13
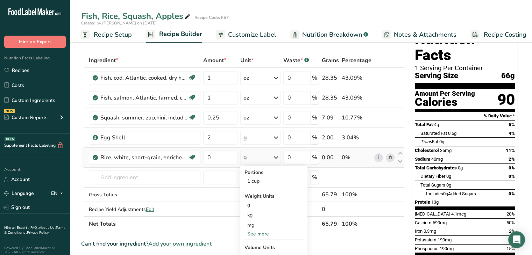
scroll to position [35, 0]
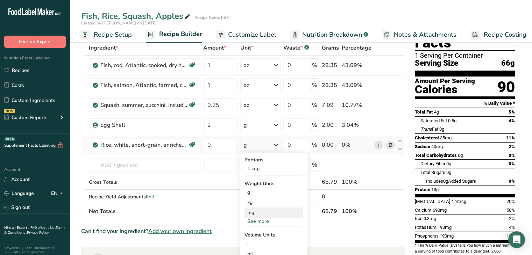
click at [258, 216] on div "mg" at bounding box center [274, 213] width 59 height 10
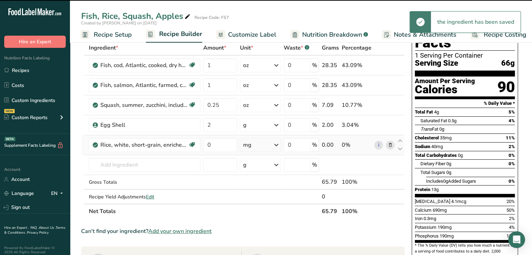
click at [277, 146] on icon at bounding box center [276, 145] width 8 height 13
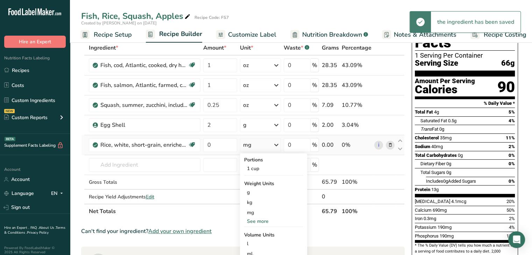
click at [263, 223] on div "See more" at bounding box center [273, 221] width 59 height 7
click at [251, 240] on div "oz" at bounding box center [273, 243] width 59 height 10
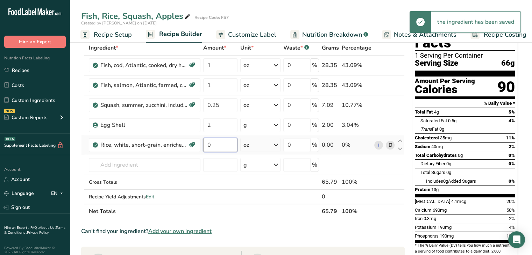
drag, startPoint x: 223, startPoint y: 142, endPoint x: 204, endPoint y: 142, distance: 18.6
click at [204, 142] on input "0" at bounding box center [220, 145] width 35 height 14
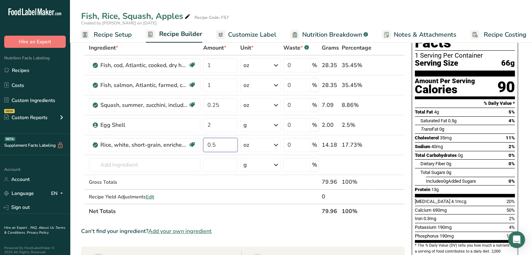
type input "0.5"
click at [407, 79] on div "Add Ingredients Manage Recipe Delete Recipe Duplicate Recipe Scale Recipe Save …" at bounding box center [245, 251] width 328 height 476
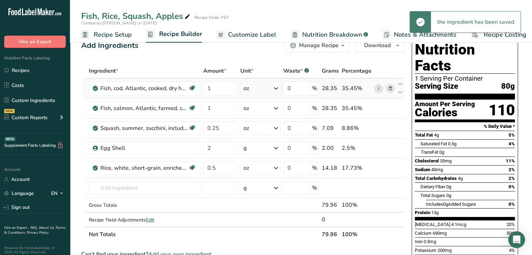
scroll to position [0, 0]
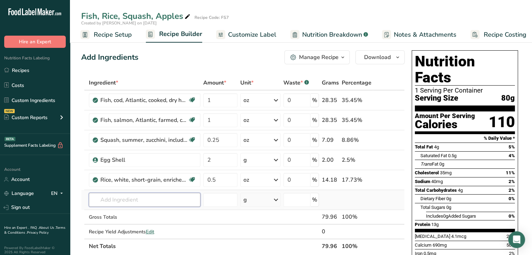
click at [111, 204] on input "text" at bounding box center [145, 200] width 112 height 14
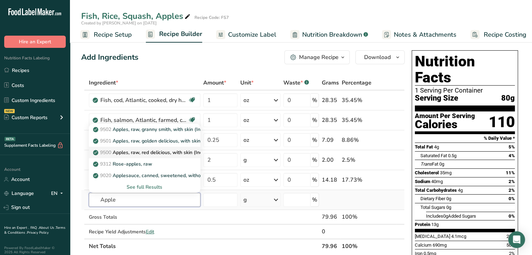
type input "Apple"
click at [166, 153] on p "9500 Apples, raw, red delicious, with skin (Includes foods for USDA's Food Dist…" at bounding box center [205, 152] width 223 height 7
type input "Apples, raw, red delicious, with skin (Includes foods for USDA's Food Distribut…"
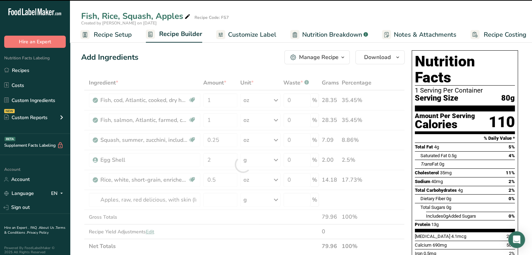
type input "0"
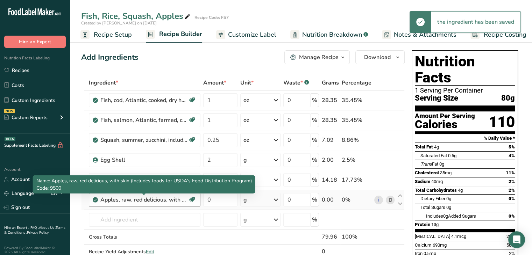
click at [175, 201] on div "Apples, raw, red delicious, with skin (Includes foods for USDA's Food Distribut…" at bounding box center [143, 200] width 87 height 8
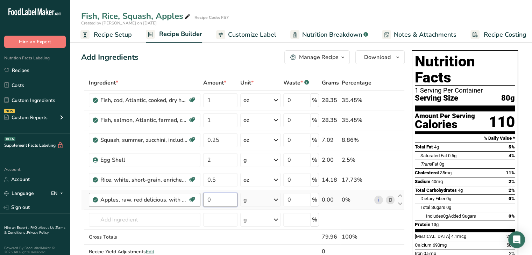
drag, startPoint x: 221, startPoint y: 200, endPoint x: 189, endPoint y: 202, distance: 31.9
click at [189, 202] on tr "Apples, raw, red delicious, with skin (Includes foods for USDA's Food Distribut…" at bounding box center [243, 200] width 323 height 20
type input "14"
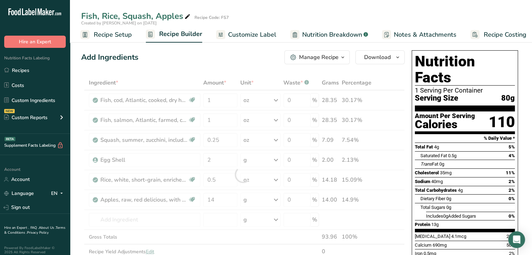
click at [271, 52] on div "Add Ingredients Manage Recipe Delete Recipe Duplicate Recipe Scale Recipe Save …" at bounding box center [243, 57] width 324 height 14
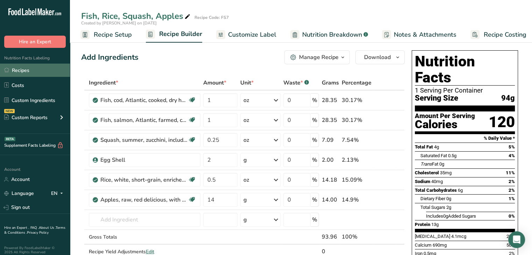
click at [23, 72] on link "Recipes" at bounding box center [35, 70] width 70 height 13
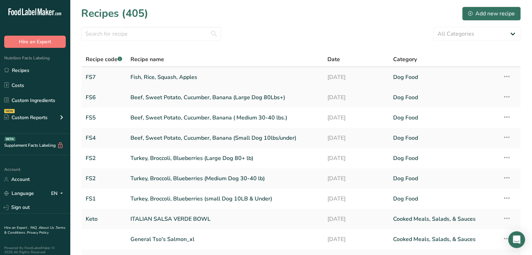
click at [168, 76] on link "Fish, Rice, Squash, Apples" at bounding box center [225, 77] width 189 height 15
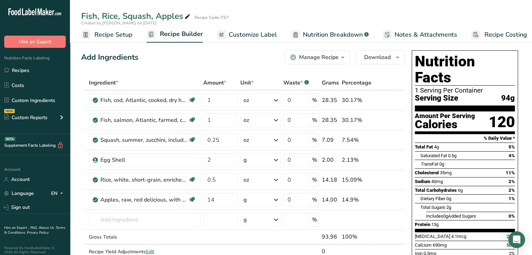
click at [329, 59] on div "Manage Recipe" at bounding box center [319, 57] width 40 height 8
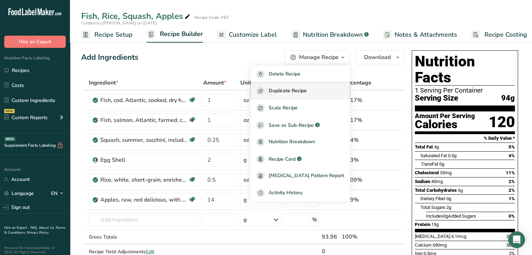
click at [300, 89] on span "Duplicate Recipe" at bounding box center [288, 91] width 38 height 8
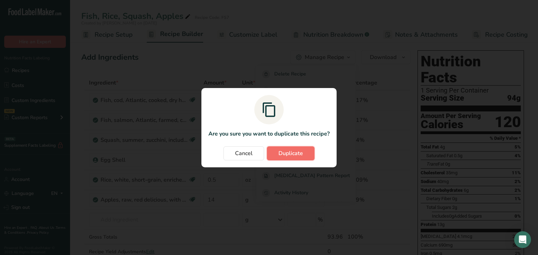
click at [291, 156] on span "Duplicate" at bounding box center [290, 153] width 24 height 8
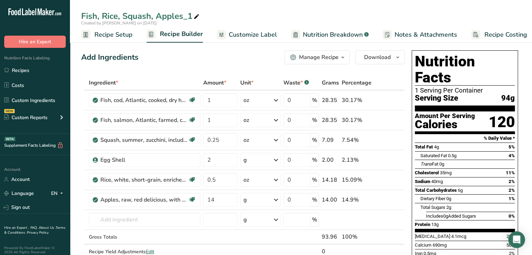
click at [325, 57] on div "Manage Recipe" at bounding box center [319, 57] width 40 height 8
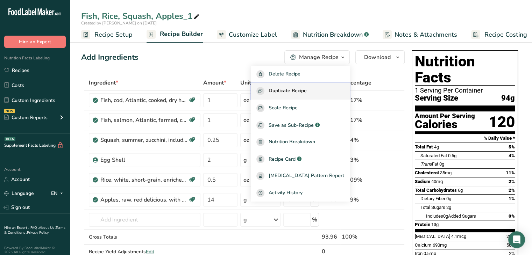
click at [305, 94] on span "Duplicate Recipe" at bounding box center [288, 91] width 38 height 8
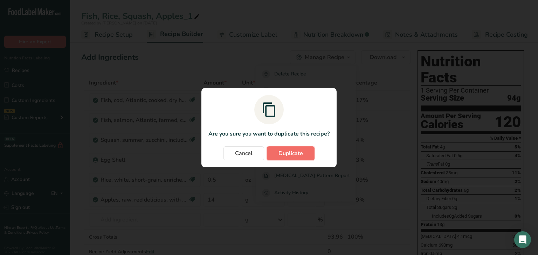
click at [292, 152] on span "Duplicate" at bounding box center [290, 153] width 24 height 8
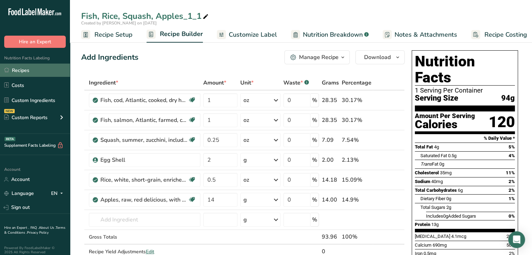
click at [17, 74] on link "Recipes" at bounding box center [35, 70] width 70 height 13
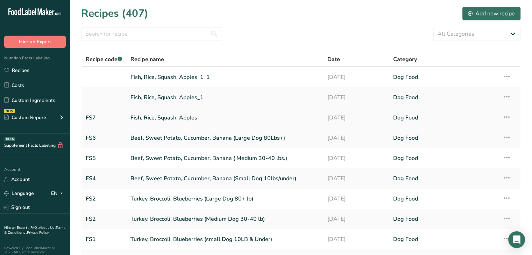
click at [195, 118] on link "Fish, Rice, Squash, Apples" at bounding box center [225, 118] width 189 height 15
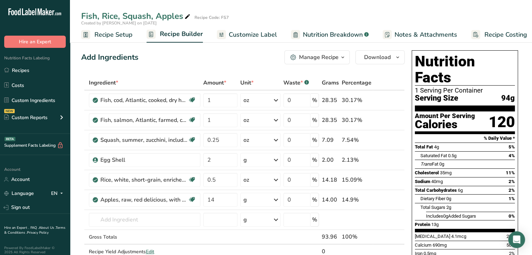
click at [188, 17] on icon at bounding box center [187, 17] width 6 height 10
click at [130, 36] on span "Recipe Setup" at bounding box center [113, 34] width 38 height 9
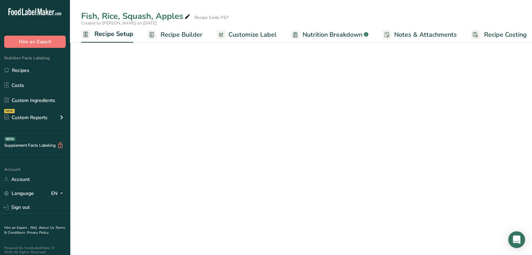
scroll to position [0, 2]
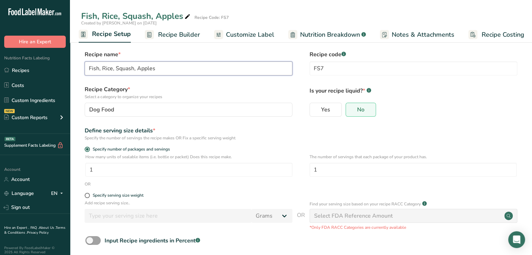
drag, startPoint x: 168, startPoint y: 70, endPoint x: 171, endPoint y: 68, distance: 3.7
click at [170, 68] on input "Fish, Rice, Squash, Apples" at bounding box center [189, 69] width 208 height 14
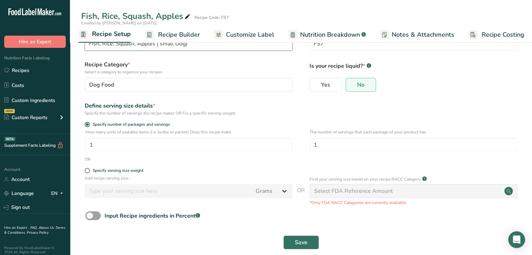
scroll to position [35, 0]
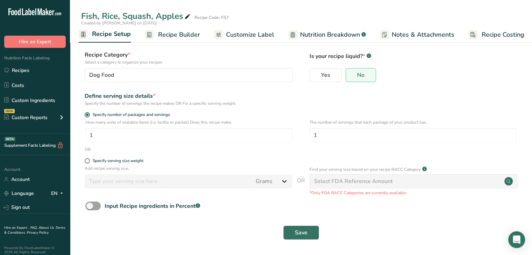
type input "Fish, Rice, Squash, Apples ( small Dog)"
click at [305, 232] on span "Save" at bounding box center [301, 233] width 13 height 8
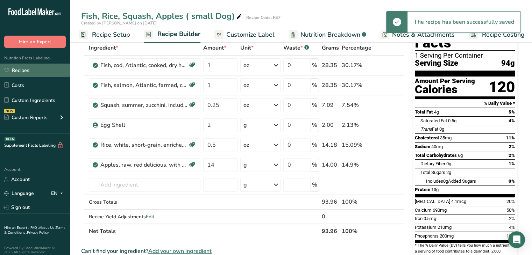
click at [29, 71] on link "Recipes" at bounding box center [35, 70] width 70 height 13
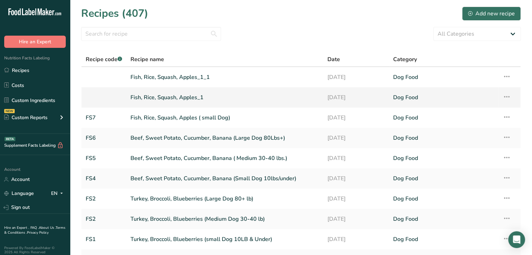
drag, startPoint x: 196, startPoint y: 96, endPoint x: 160, endPoint y: 93, distance: 36.1
click at [160, 92] on link "Fish, Rice, Squash, Apples_1" at bounding box center [225, 97] width 189 height 15
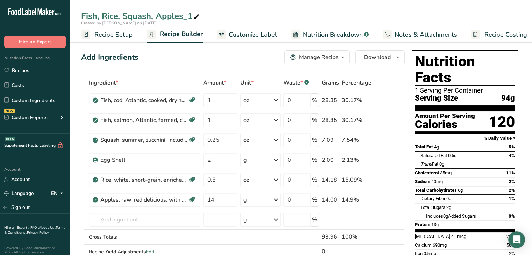
click at [127, 33] on span "Recipe Setup" at bounding box center [113, 34] width 38 height 9
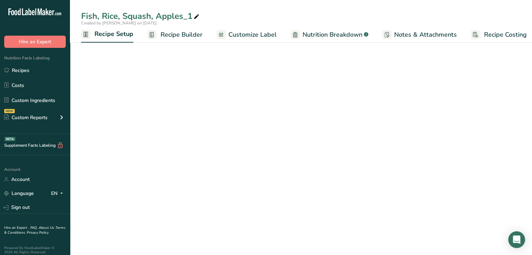
scroll to position [0, 2]
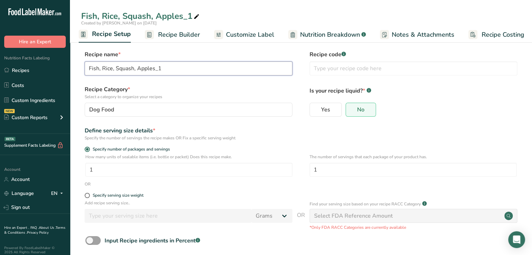
drag, startPoint x: 160, startPoint y: 69, endPoint x: 155, endPoint y: 69, distance: 4.9
click at [155, 69] on input "Fish, Rice, Squash, Apples_1" at bounding box center [189, 69] width 208 height 14
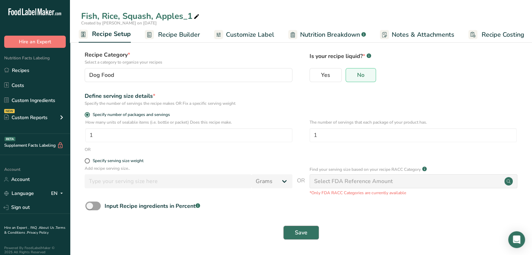
type input "Fish, Rice, Squash, Apples (Medium Dog)"
click at [303, 231] on span "Save" at bounding box center [301, 233] width 13 height 8
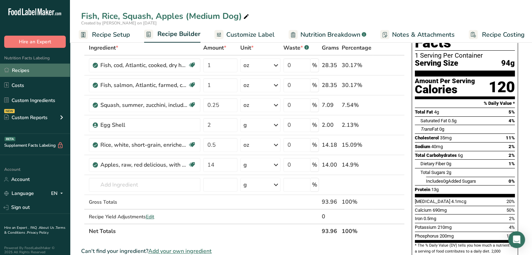
click at [31, 70] on link "Recipes" at bounding box center [35, 70] width 70 height 13
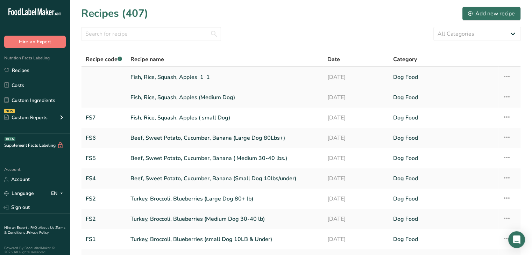
click at [182, 77] on link "Fish, Rice, Squash, Apples_1_1" at bounding box center [225, 77] width 189 height 15
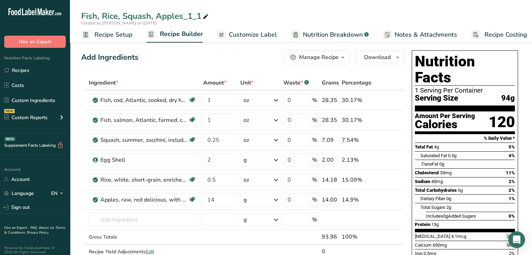
click at [127, 34] on span "Recipe Setup" at bounding box center [113, 34] width 38 height 9
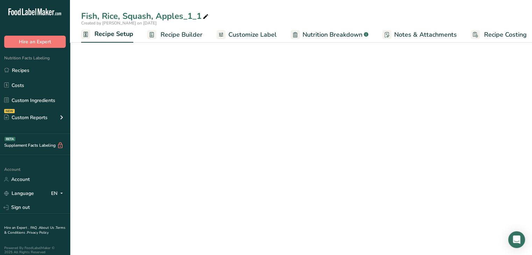
scroll to position [0, 2]
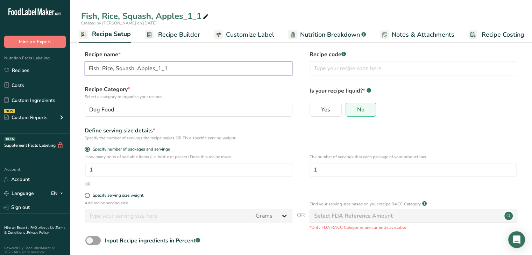
drag, startPoint x: 173, startPoint y: 69, endPoint x: 154, endPoint y: 70, distance: 18.9
click at [154, 70] on input "Fish, Rice, Squash, Apples_1_1" at bounding box center [189, 69] width 208 height 14
type input "Fish, Rice, Squash, Apples (Larger dog)"
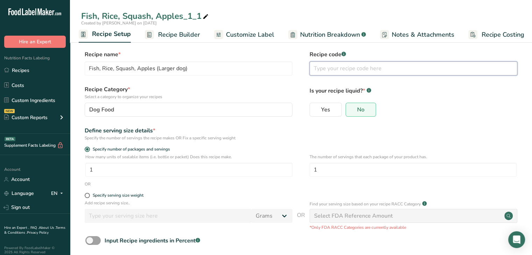
click at [327, 68] on input "text" at bounding box center [414, 69] width 208 height 14
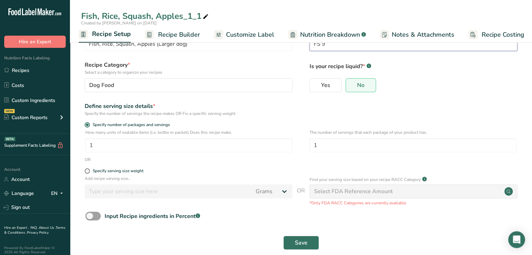
scroll to position [35, 0]
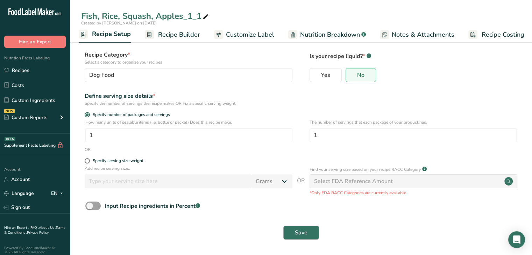
type input "FS 9"
click at [312, 233] on button "Save" at bounding box center [301, 233] width 36 height 14
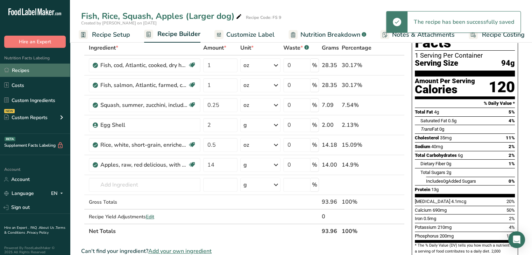
click at [33, 71] on link "Recipes" at bounding box center [35, 70] width 70 height 13
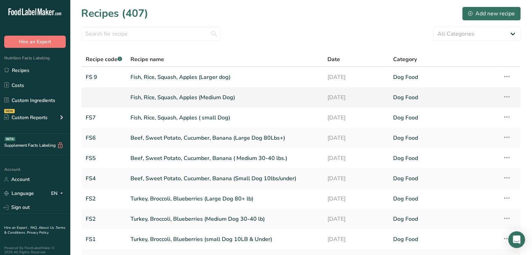
click at [93, 99] on link at bounding box center [104, 97] width 36 height 15
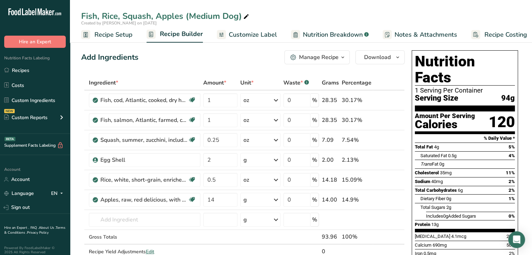
click at [129, 34] on span "Recipe Setup" at bounding box center [113, 34] width 38 height 9
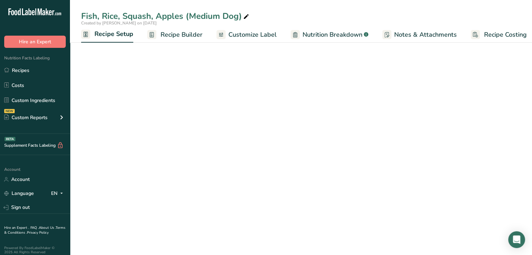
scroll to position [0, 2]
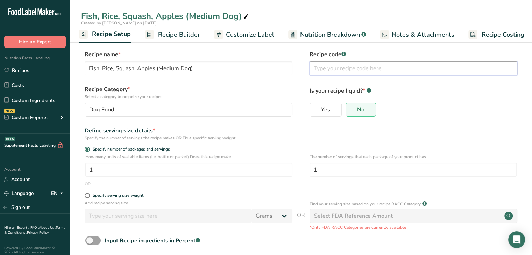
click at [322, 69] on input "text" at bounding box center [414, 69] width 208 height 14
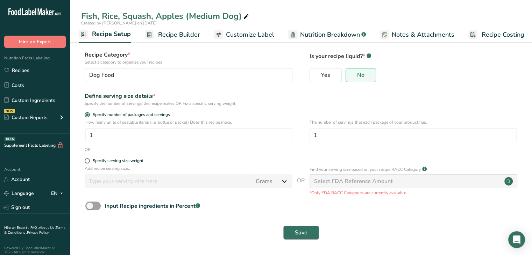
type input "FS8"
click at [315, 233] on button "Save" at bounding box center [301, 233] width 36 height 14
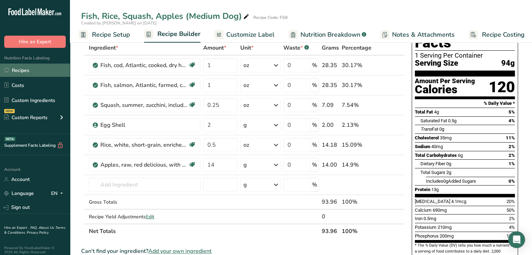
click at [38, 68] on link "Recipes" at bounding box center [35, 70] width 70 height 13
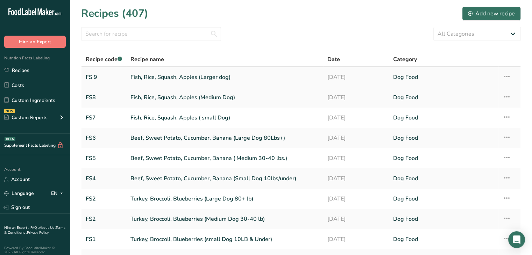
click at [94, 78] on link "FS 9" at bounding box center [104, 77] width 36 height 15
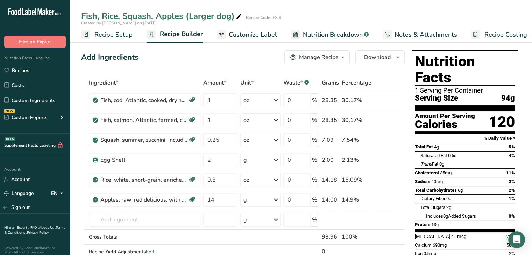
click at [109, 35] on span "Recipe Setup" at bounding box center [113, 34] width 38 height 9
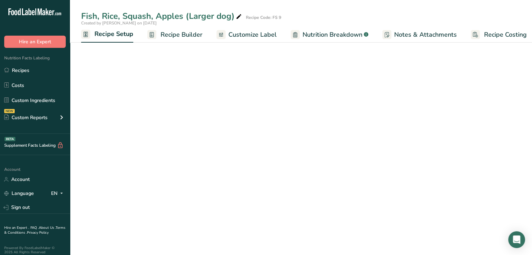
scroll to position [0, 2]
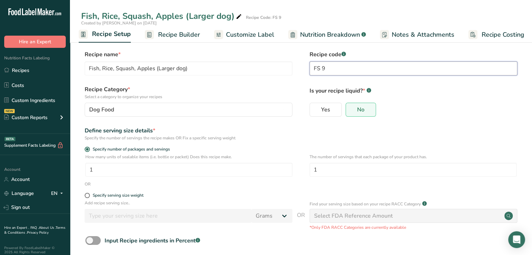
click at [323, 69] on input "FS 9" at bounding box center [414, 69] width 208 height 14
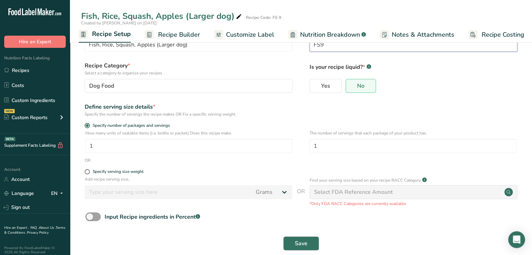
scroll to position [35, 0]
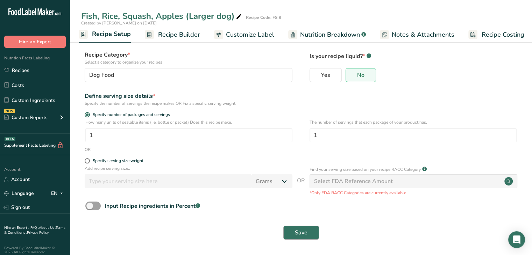
type input "FS9"
click at [306, 231] on span "Save" at bounding box center [301, 233] width 13 height 8
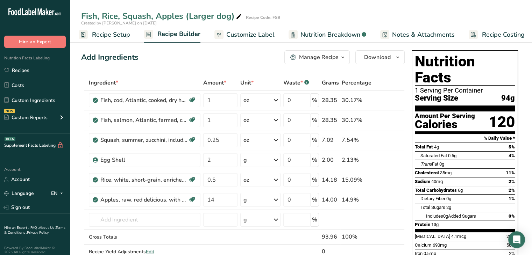
click at [42, 68] on link "Recipes" at bounding box center [35, 70] width 70 height 13
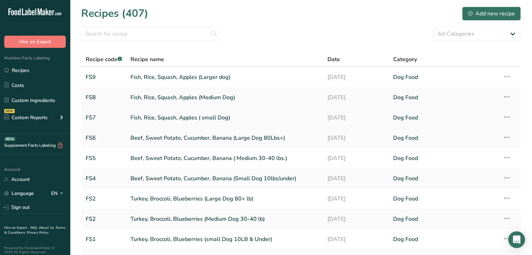
click at [204, 119] on link "Fish, Rice, Squash, Apples ( small Dog)" at bounding box center [225, 118] width 189 height 15
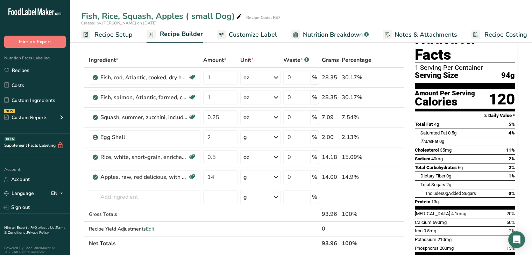
scroll to position [35, 0]
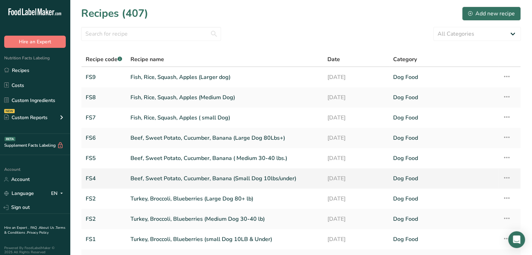
click at [153, 178] on link "Beef, Sweet Potato, Cucumber, Banana (Small Dog 10lbs/under)" at bounding box center [225, 178] width 189 height 15
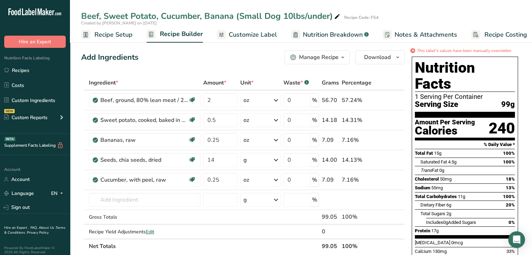
click at [336, 58] on div "Manage Recipe" at bounding box center [319, 57] width 40 height 8
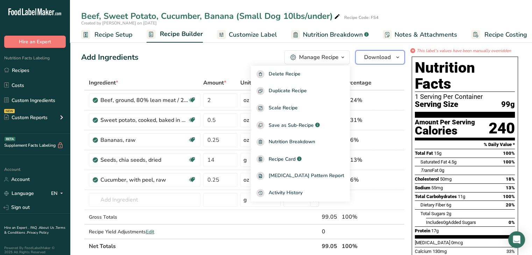
click at [378, 61] on span "Download" at bounding box center [377, 57] width 27 height 8
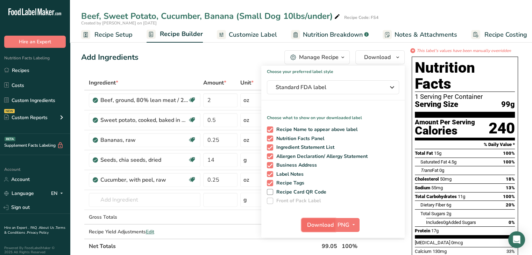
click at [330, 226] on span "Download" at bounding box center [320, 225] width 27 height 8
drag, startPoint x: 27, startPoint y: 70, endPoint x: 41, endPoint y: 69, distance: 14.1
click at [27, 70] on link "Recipes" at bounding box center [35, 70] width 70 height 13
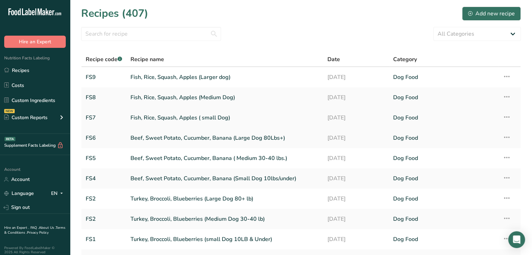
click at [153, 118] on link "Fish, Rice, Squash, Apples ( small Dog)" at bounding box center [225, 118] width 189 height 15
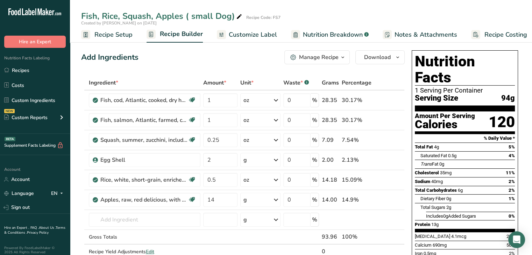
drag, startPoint x: 452, startPoint y: 175, endPoint x: 458, endPoint y: 148, distance: 27.3
click at [458, 148] on section "Total Fat 4g 5% Saturated Fat 0.5g 4% Trans Fat 0g [MEDICAL_DATA] 35mg 11% Sodi…" at bounding box center [465, 188] width 100 height 90
click at [27, 69] on link "Recipes" at bounding box center [35, 70] width 70 height 13
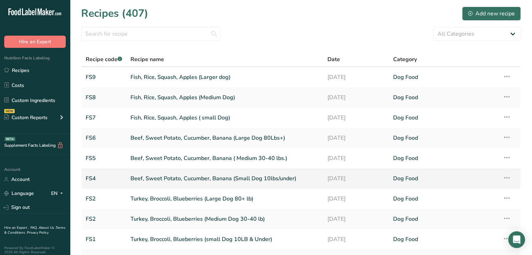
click at [162, 182] on link "Beef, Sweet Potato, Cucumber, Banana (Small Dog 10lbs/under)" at bounding box center [225, 178] width 189 height 15
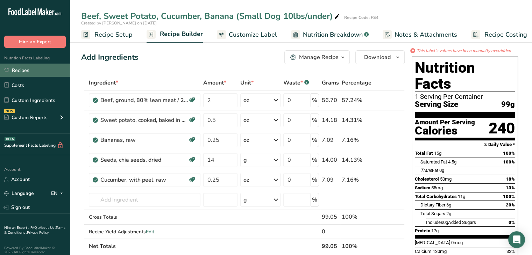
click at [25, 75] on link "Recipes" at bounding box center [35, 70] width 70 height 13
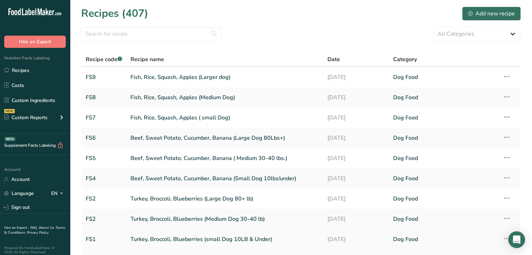
click at [155, 242] on link "Turkey, Broccoli, Blueberries (small Dog 10LB & Under)" at bounding box center [225, 239] width 189 height 15
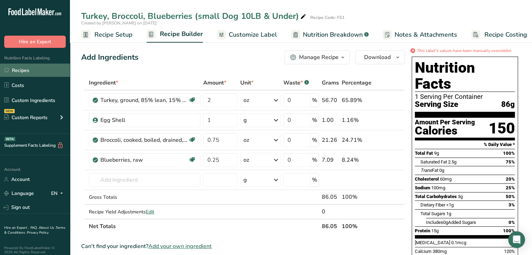
click at [24, 70] on link "Recipes" at bounding box center [35, 70] width 70 height 13
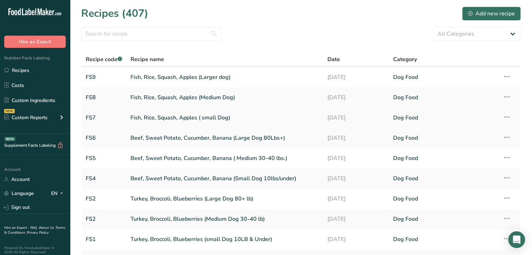
click at [144, 117] on link "Fish, Rice, Squash, Apples ( small Dog)" at bounding box center [225, 118] width 189 height 15
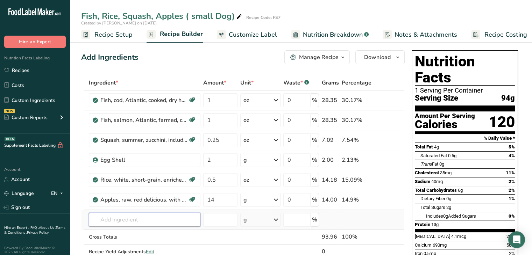
click at [102, 219] on input "text" at bounding box center [145, 220] width 112 height 14
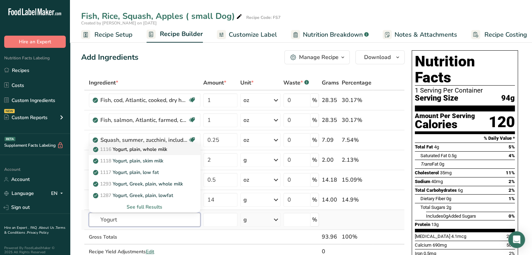
type input "Yogurt"
click at [136, 149] on p "1116 Yogurt, plain, whole milk" at bounding box center [130, 149] width 73 height 7
type input "Yogurt, plain, whole milk"
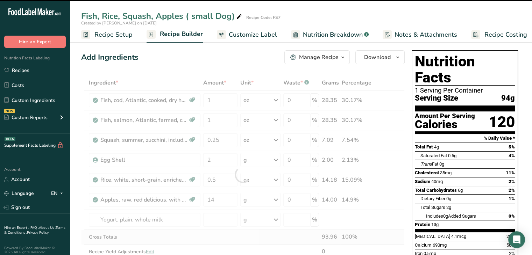
type input "0"
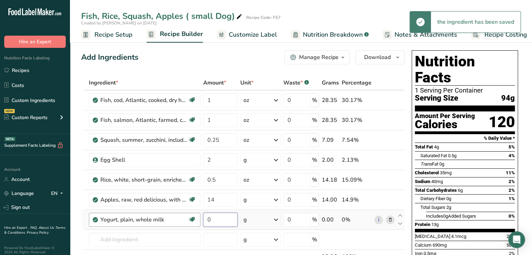
drag, startPoint x: 215, startPoint y: 219, endPoint x: 178, endPoint y: 219, distance: 36.7
click at [178, 219] on tr "Yogurt, plain, whole milk [MEDICAL_DATA] Effect Gluten free Vegetarian Soy free…" at bounding box center [243, 220] width 323 height 20
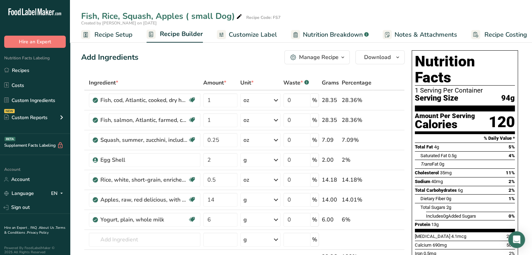
drag, startPoint x: 213, startPoint y: 219, endPoint x: 189, endPoint y: 219, distance: 24.5
click at [189, 219] on tr "Yogurt, plain, whole milk [MEDICAL_DATA] Effect Gluten free Vegetarian Soy free…" at bounding box center [243, 220] width 323 height 20
type input "7"
click at [214, 202] on div "Ingredient * Amount * Unit * Waste * .a-a{fill:#347362;}.b-a{fill:#fff;} Grams …" at bounding box center [243, 185] width 324 height 218
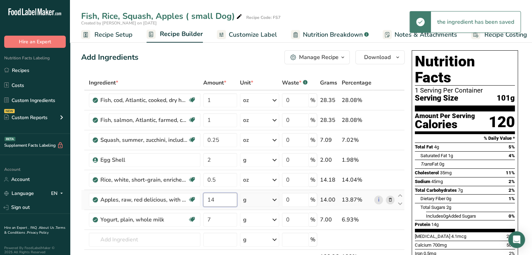
drag, startPoint x: 217, startPoint y: 200, endPoint x: 202, endPoint y: 200, distance: 15.0
click at [202, 200] on td "14" at bounding box center [220, 200] width 37 height 20
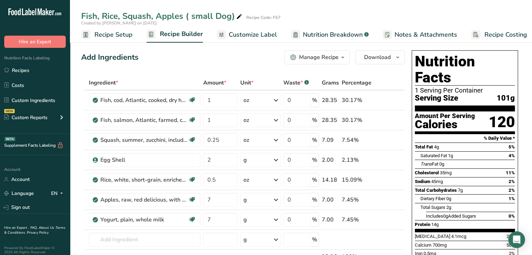
click at [226, 50] on div "Add Ingredients Manage Recipe Delete Recipe Duplicate Recipe Scale Recipe Save …" at bounding box center [243, 57] width 324 height 14
drag, startPoint x: 217, startPoint y: 203, endPoint x: 206, endPoint y: 202, distance: 10.2
click at [206, 202] on input "7" at bounding box center [220, 200] width 35 height 14
type input "10"
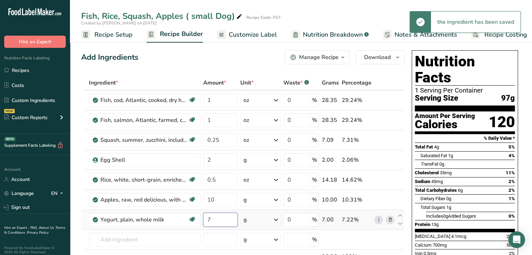
click at [215, 220] on input "7" at bounding box center [220, 220] width 35 height 14
drag, startPoint x: 214, startPoint y: 219, endPoint x: 187, endPoint y: 219, distance: 27.3
click at [187, 219] on tr "Yogurt, plain, whole milk [MEDICAL_DATA] Effect Gluten free Vegetarian Soy free…" at bounding box center [243, 220] width 323 height 20
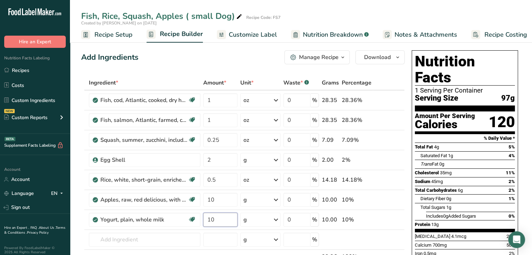
type input "10"
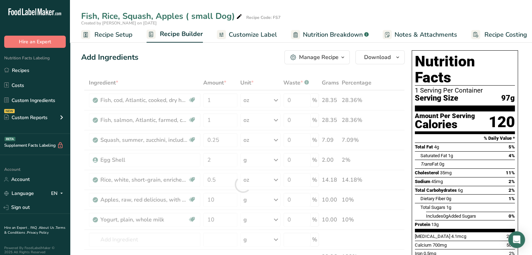
click at [234, 57] on div "Add Ingredients Manage Recipe Delete Recipe Duplicate Recipe Scale Recipe Save …" at bounding box center [243, 57] width 324 height 14
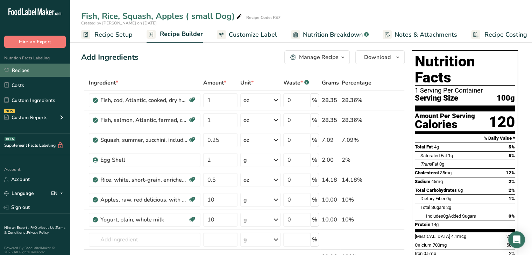
click at [30, 71] on link "Recipes" at bounding box center [35, 70] width 70 height 13
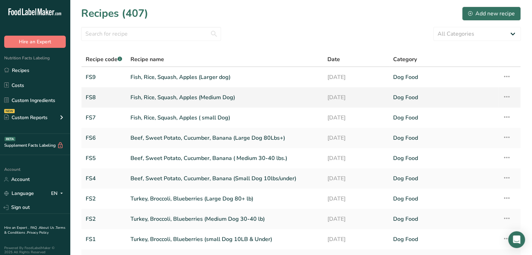
click at [167, 103] on link "Fish, Rice, Squash, Apples (Medium Dog)" at bounding box center [225, 97] width 189 height 15
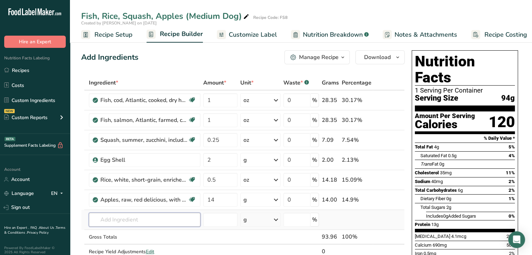
drag, startPoint x: 124, startPoint y: 219, endPoint x: 122, endPoint y: 215, distance: 4.4
click at [124, 218] on input "text" at bounding box center [145, 220] width 112 height 14
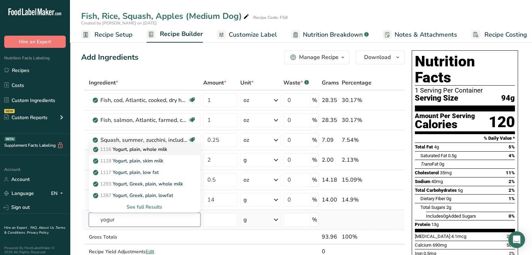
type input "yogur"
click at [167, 148] on p "1116 Yogurt, plain, whole milk" at bounding box center [130, 149] width 73 height 7
type input "Yogurt, plain, whole milk"
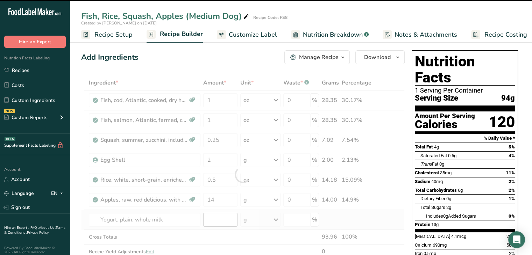
type input "0"
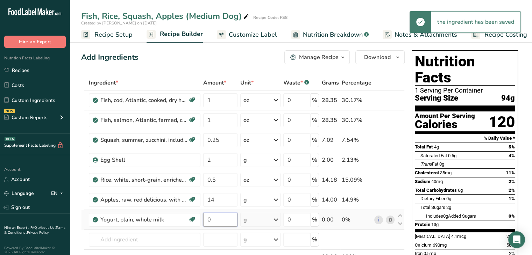
click at [218, 217] on input "0" at bounding box center [220, 220] width 35 height 14
type input "10"
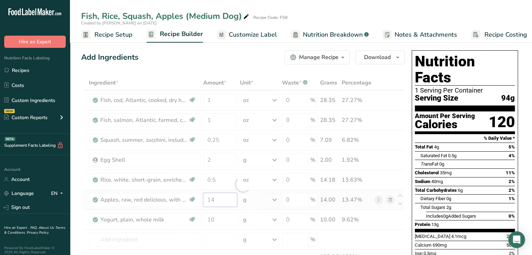
click at [227, 203] on div "Ingredient * Amount * Unit * Waste * .a-a{fill:#347362;}.b-a{fill:#fff;} Grams …" at bounding box center [243, 185] width 324 height 218
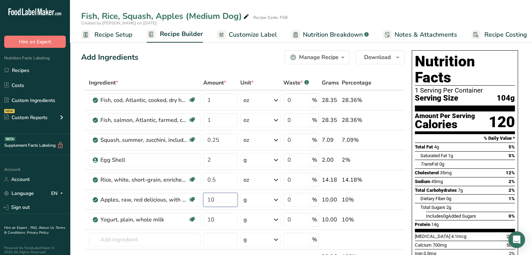
type input "10"
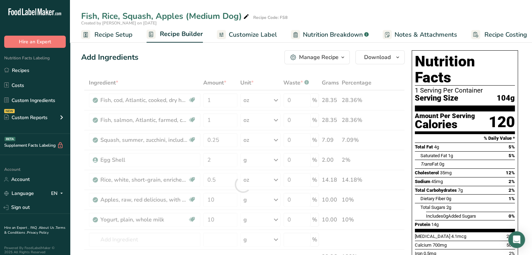
click at [206, 59] on div "Add Ingredients Manage Recipe Delete Recipe Duplicate Recipe Scale Recipe Save …" at bounding box center [243, 57] width 324 height 14
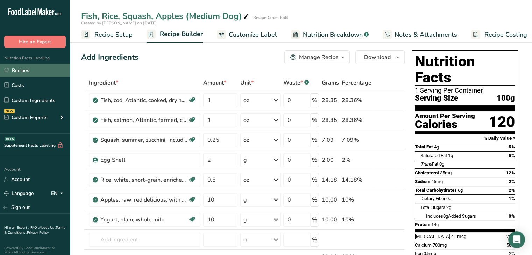
click at [30, 68] on link "Recipes" at bounding box center [35, 70] width 70 height 13
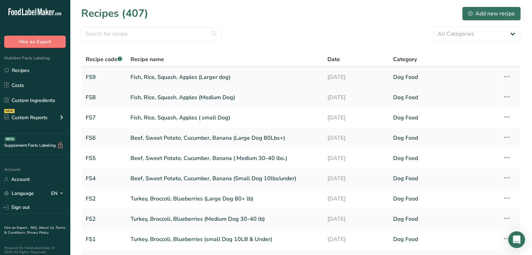
click at [176, 77] on link "Fish, Rice, Squash, Apples (Larger dog)" at bounding box center [225, 77] width 189 height 15
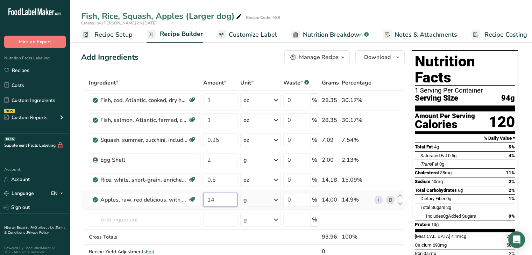
click at [224, 203] on input "14" at bounding box center [220, 200] width 35 height 14
type input "10"
click at [205, 219] on div "Ingredient * Amount * Unit * Waste * .a-a{fill:#347362;}.b-a{fill:#fff;} Grams …" at bounding box center [243, 175] width 324 height 198
type input "10"
click at [241, 54] on div "Add Ingredients Manage Recipe Delete Recipe Duplicate Recipe Scale Recipe Save …" at bounding box center [243, 57] width 324 height 14
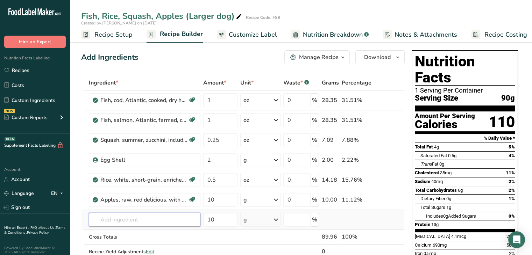
click at [127, 222] on input "text" at bounding box center [145, 220] width 112 height 14
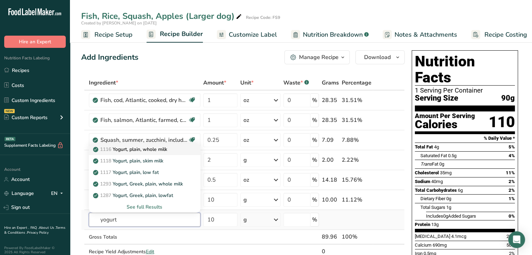
type input "yogurt"
click at [172, 149] on div "1116 Yogurt, plain, whole milk" at bounding box center [138, 149] width 89 height 7
type input "Yogurt, plain, whole milk"
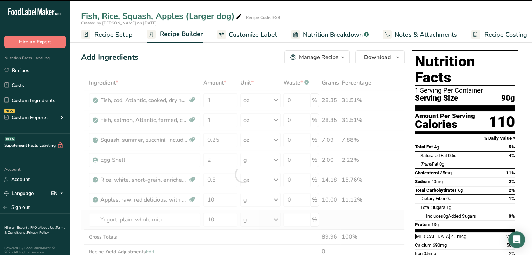
type input "0"
